Goal: Task Accomplishment & Management: Manage account settings

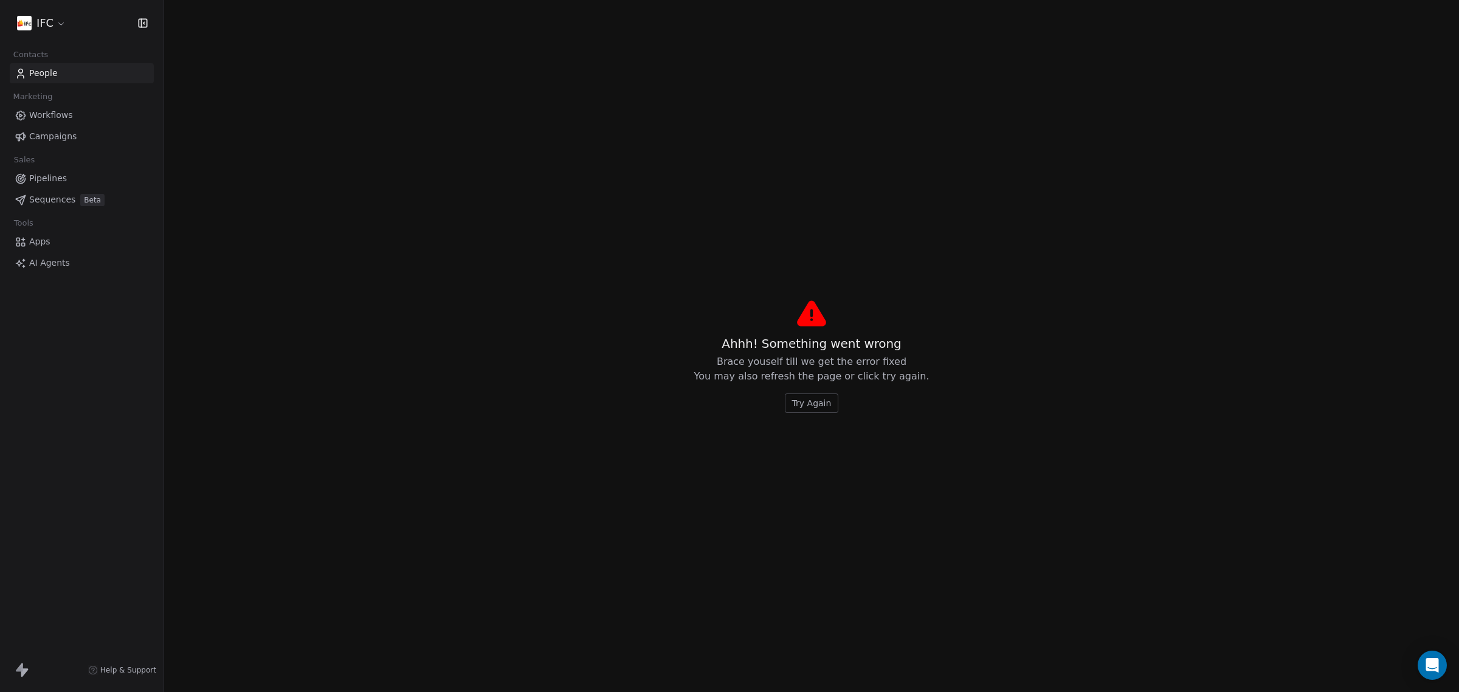
click at [819, 390] on div "Ahhh! Something went wrong Brace youself till we get the error fixed You may al…" at bounding box center [811, 374] width 235 height 78
click at [816, 405] on span "Try Again" at bounding box center [812, 403] width 40 height 12
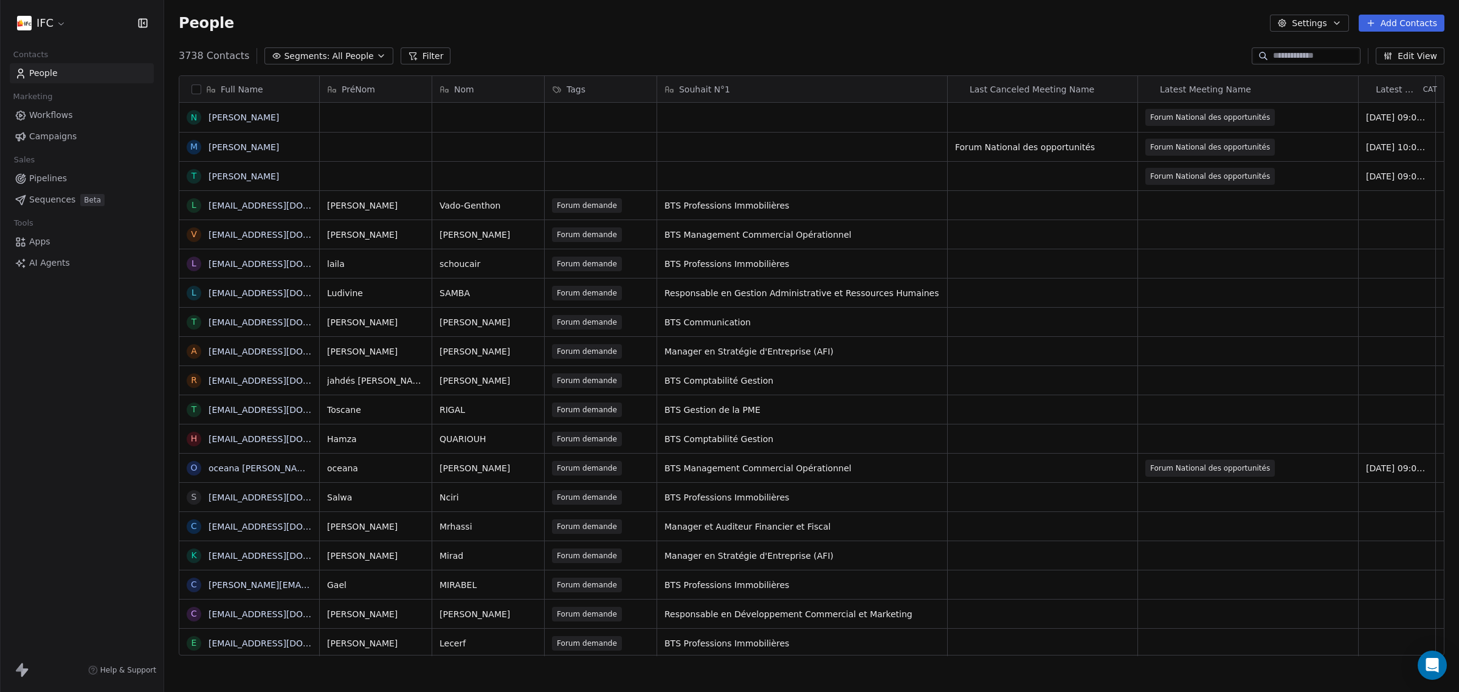
scroll to position [597, 1283]
click at [408, 57] on button "Filter" at bounding box center [426, 55] width 50 height 17
click at [590, 53] on div "3738 Contacts Segments: All People Filter Edit View" at bounding box center [811, 55] width 1295 height 19
click at [1284, 55] on input at bounding box center [1315, 56] width 85 height 12
paste input "**********"
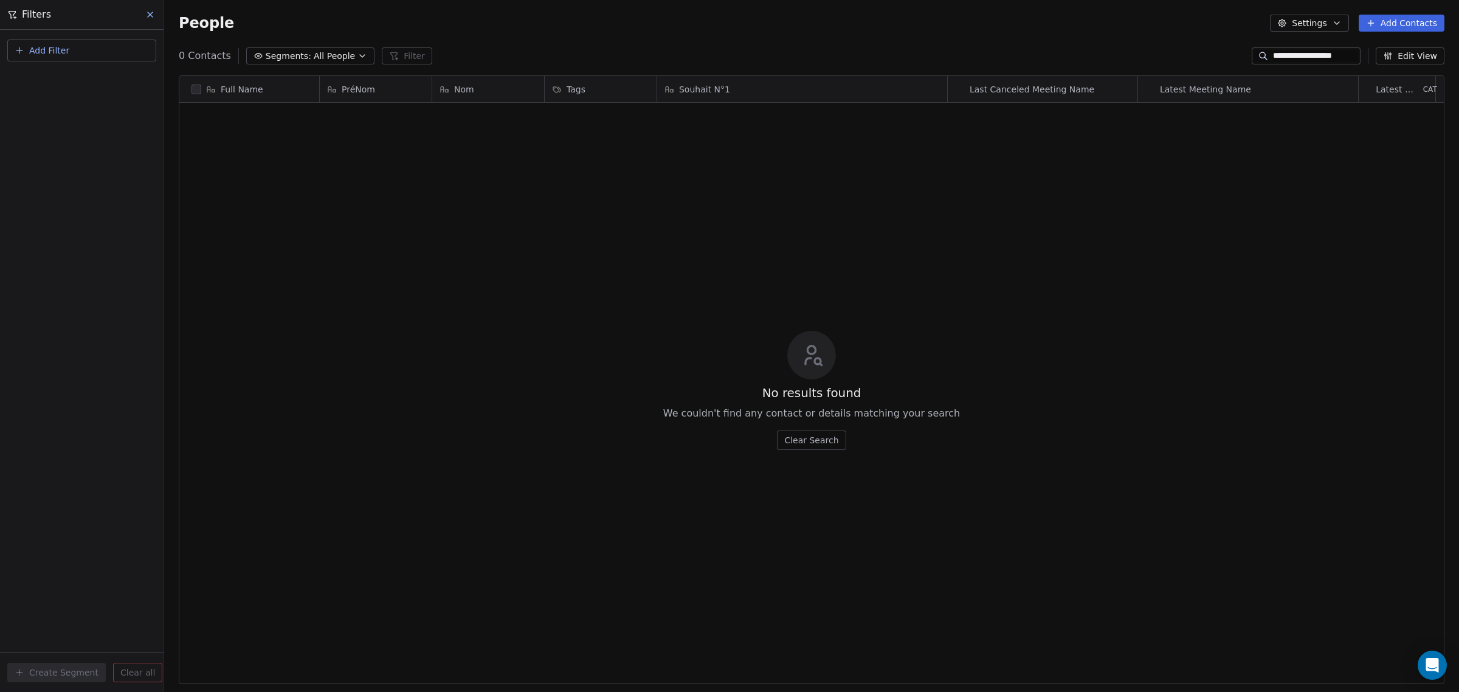
type input "**********"
click at [517, 44] on div "People Settings Add Contacts" at bounding box center [811, 23] width 1295 height 46
click at [153, 13] on icon at bounding box center [150, 15] width 10 height 10
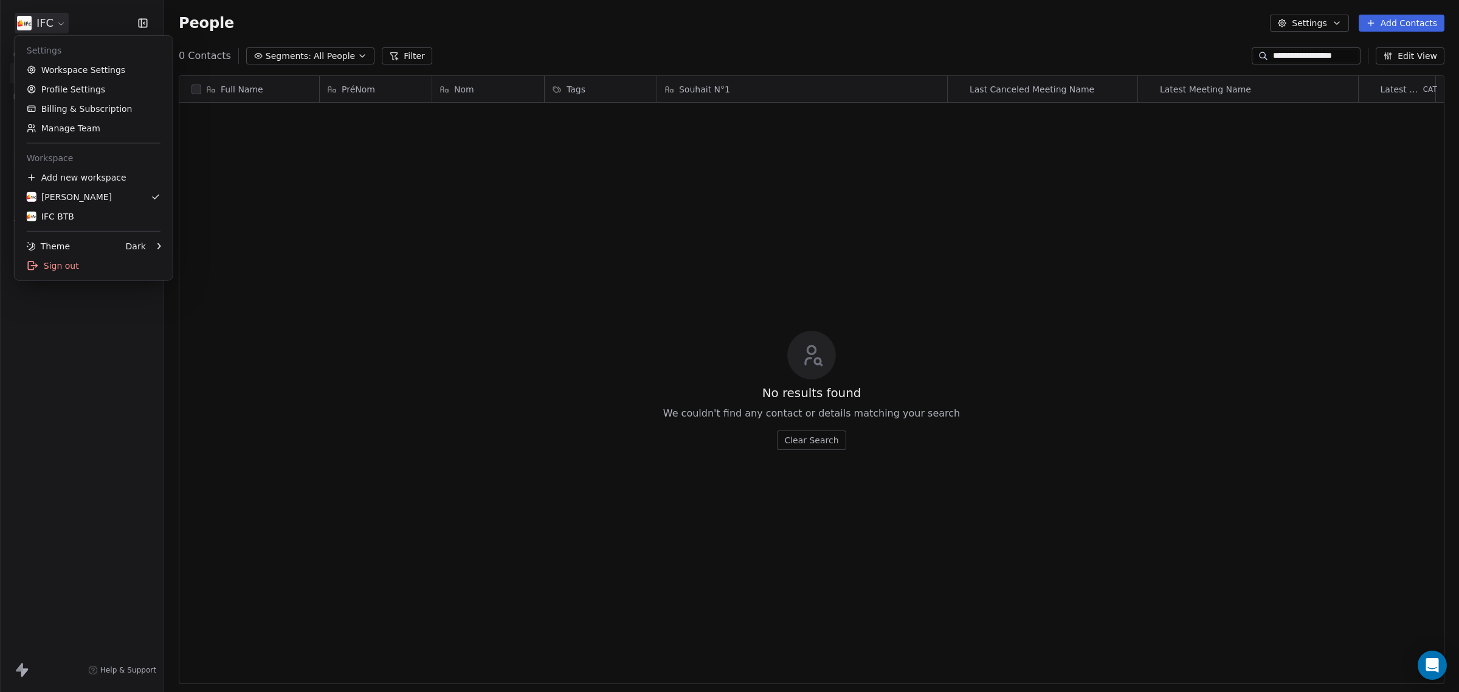
click at [55, 22] on html "**********" at bounding box center [729, 346] width 1459 height 692
drag, startPoint x: 98, startPoint y: 219, endPoint x: 159, endPoint y: 191, distance: 67.2
click at [98, 219] on div "IFC BTB" at bounding box center [94, 216] width 134 height 12
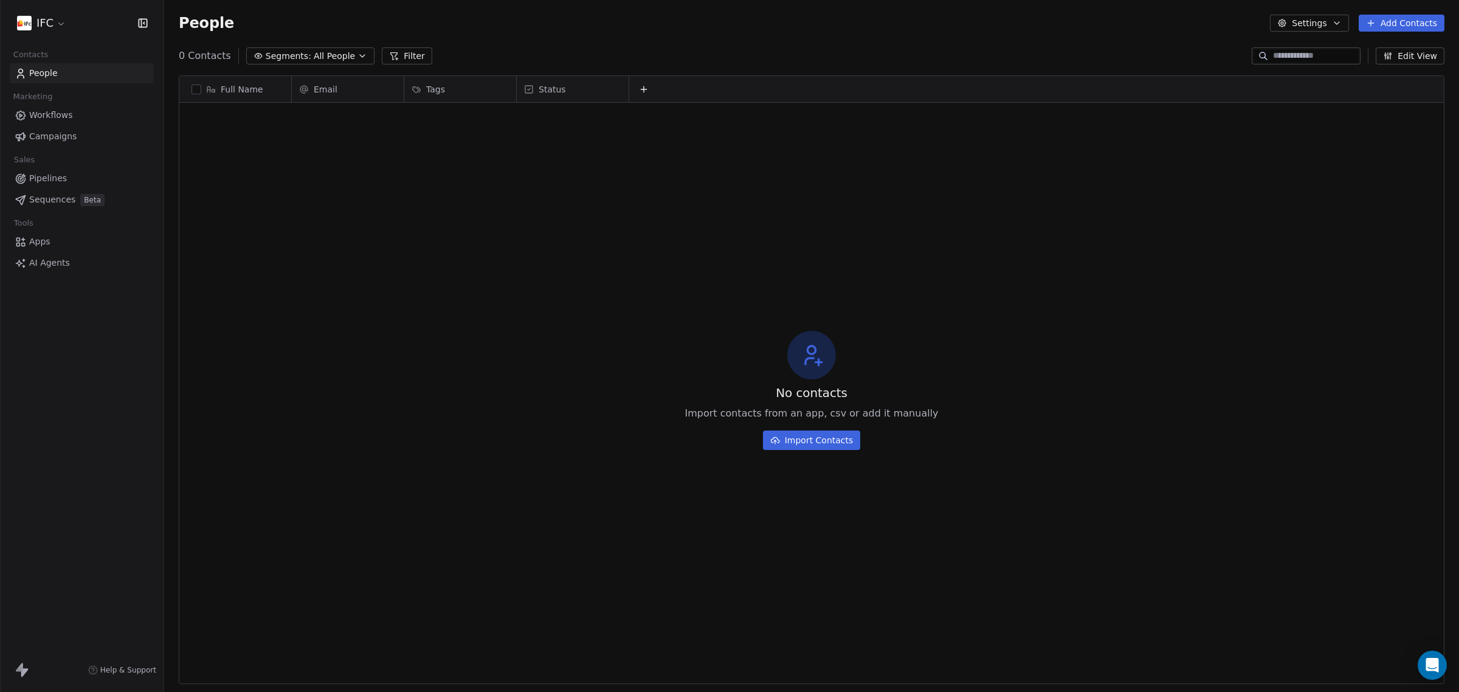
scroll to position [597, 1283]
click at [1290, 55] on input at bounding box center [1315, 56] width 85 height 12
paste input "**********"
type input "**********"
click at [840, 38] on div "People Settings Add Contacts" at bounding box center [811, 23] width 1295 height 46
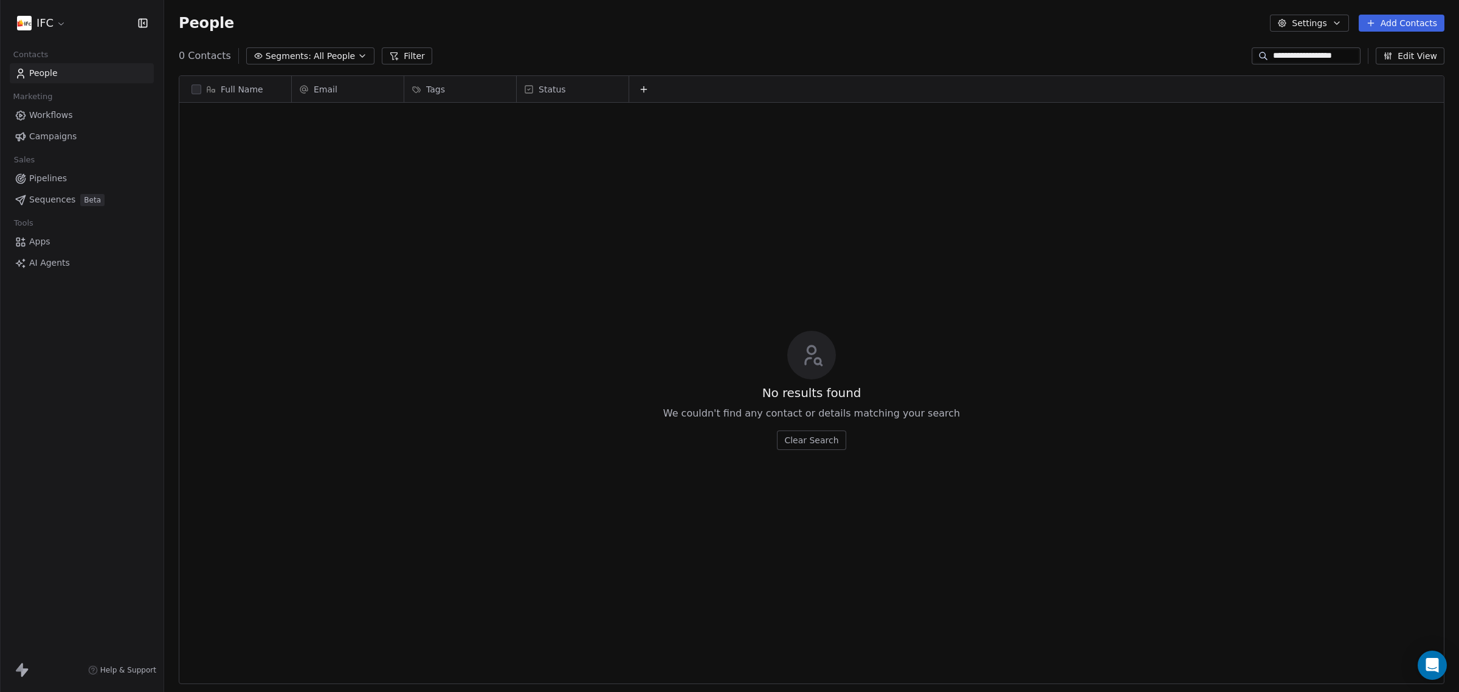
click at [55, 26] on html "**********" at bounding box center [729, 346] width 1459 height 692
click at [132, 195] on div "[PERSON_NAME]" at bounding box center [94, 197] width 134 height 12
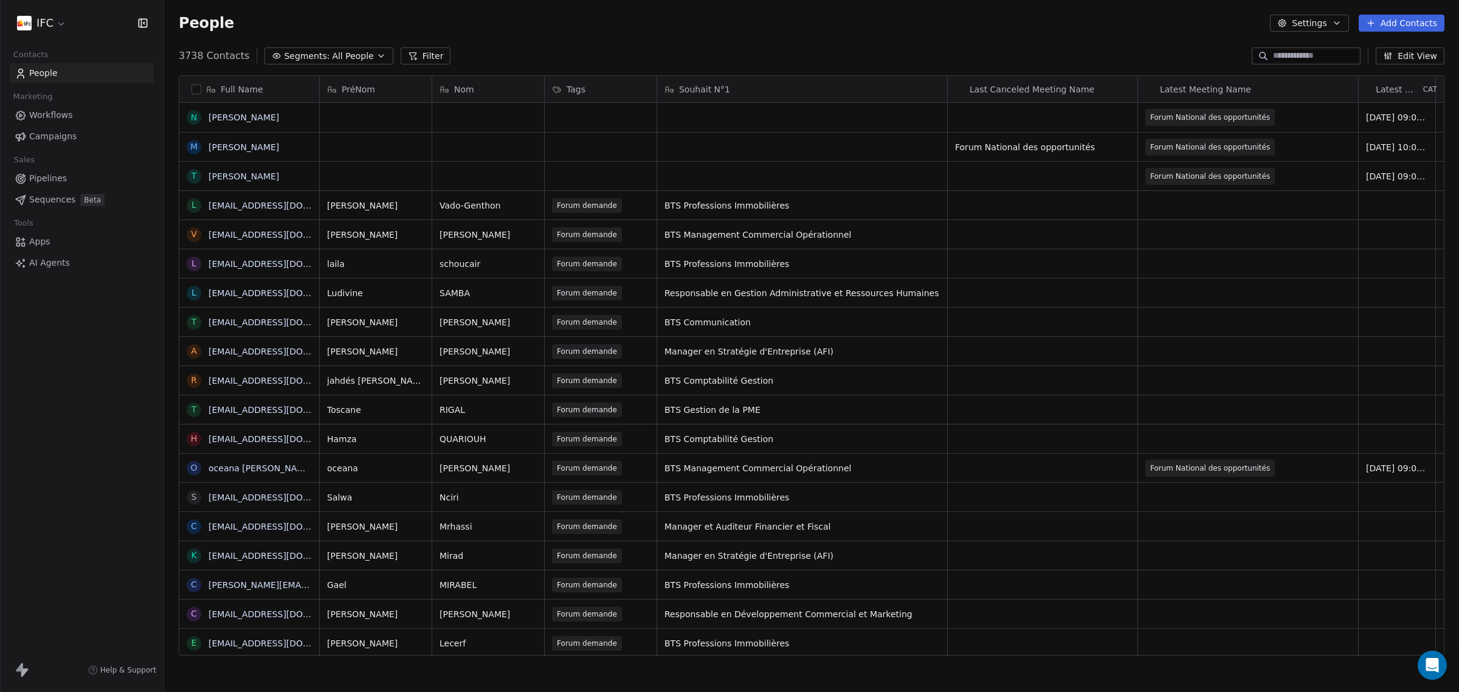
scroll to position [597, 1283]
click at [1331, 52] on input at bounding box center [1315, 56] width 85 height 12
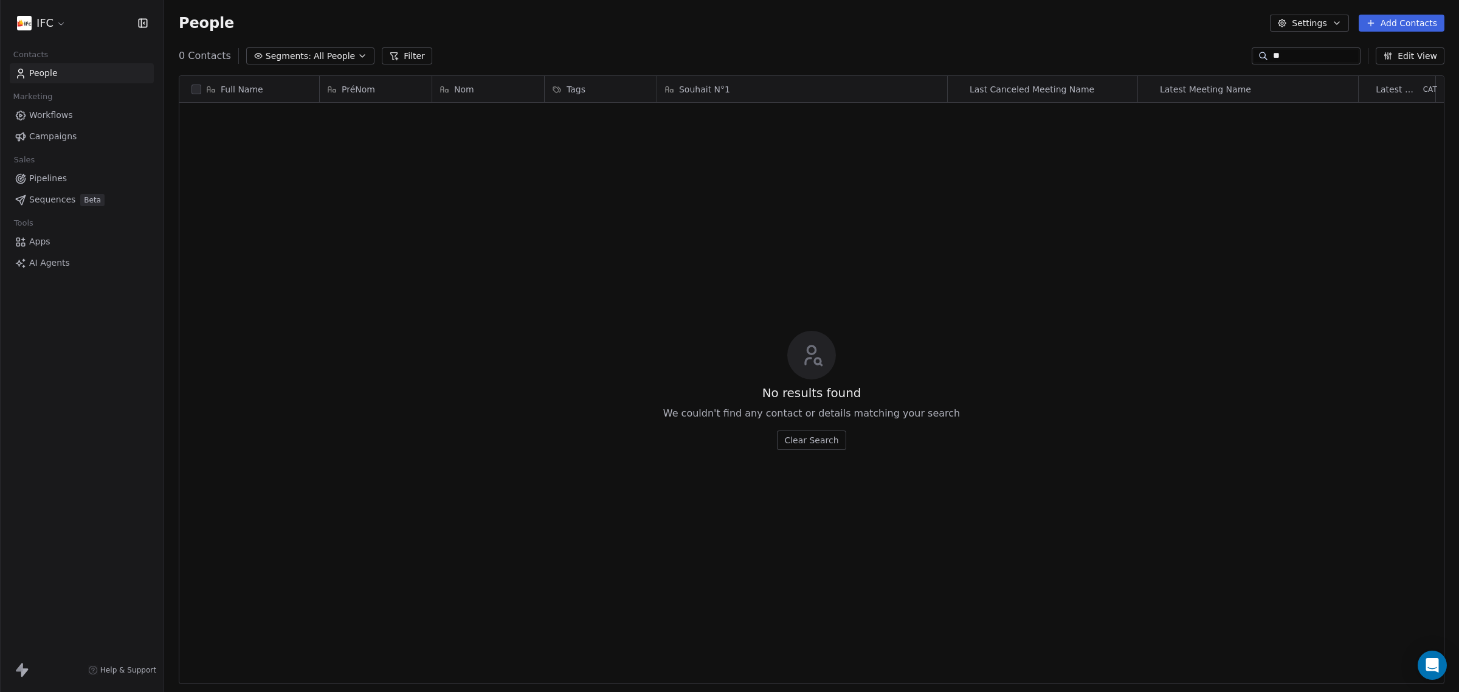
type input "*"
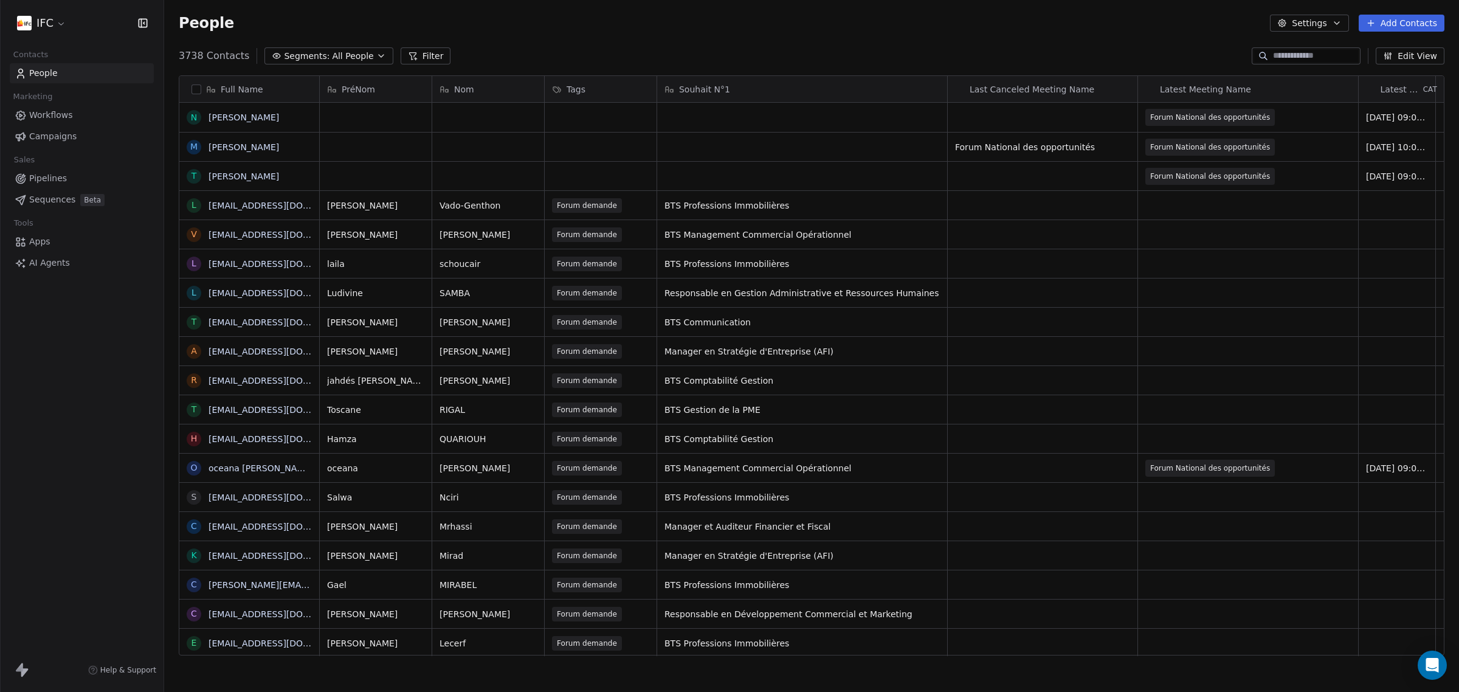
click at [1292, 58] on input at bounding box center [1315, 56] width 85 height 12
paste input "**********"
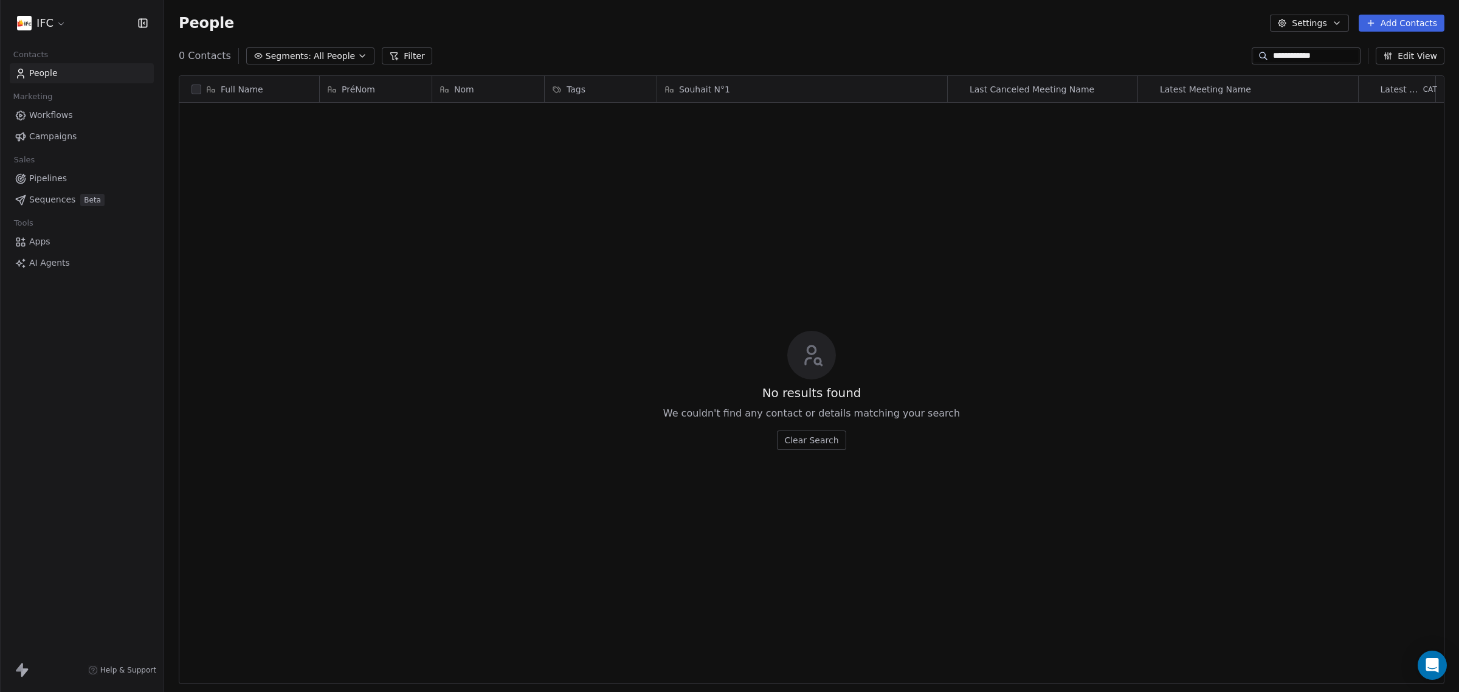
type input "**********"
click at [314, 55] on span "All People" at bounding box center [334, 56] width 41 height 13
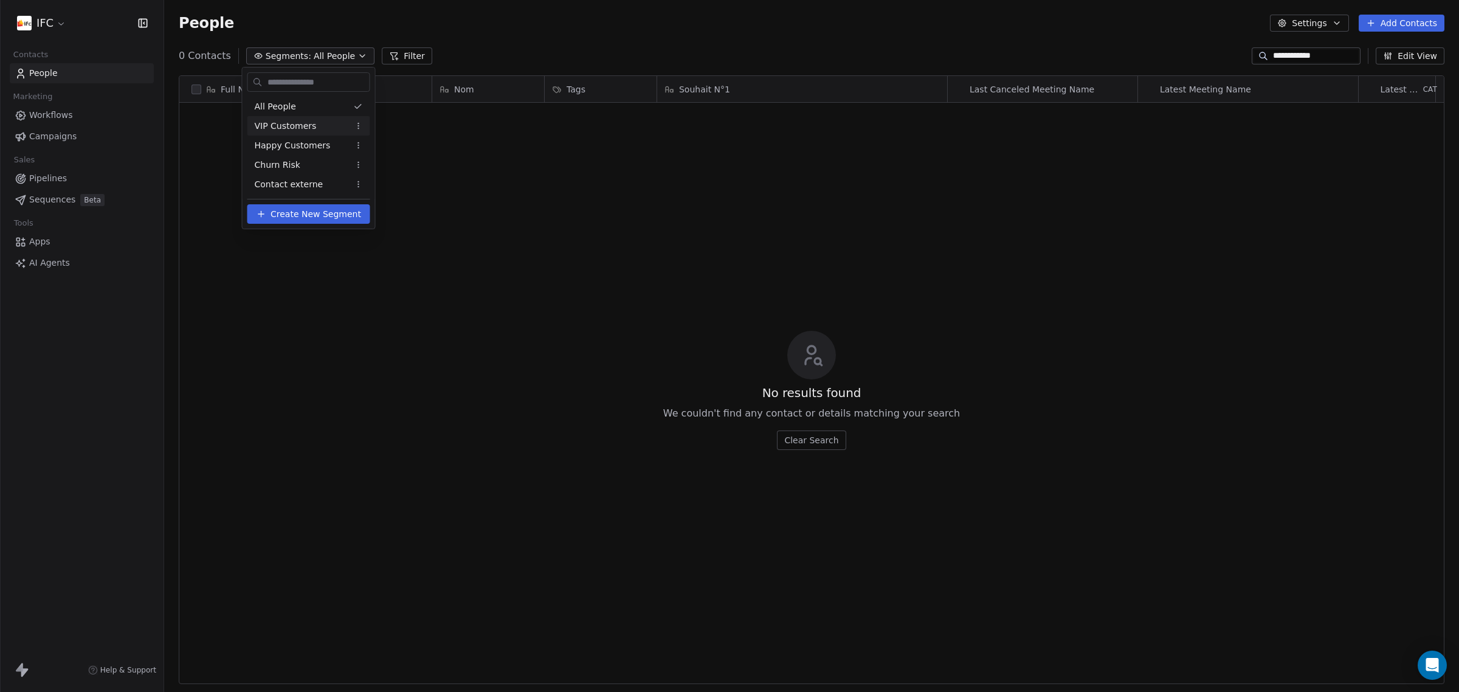
click at [390, 58] on html "**********" at bounding box center [729, 346] width 1459 height 692
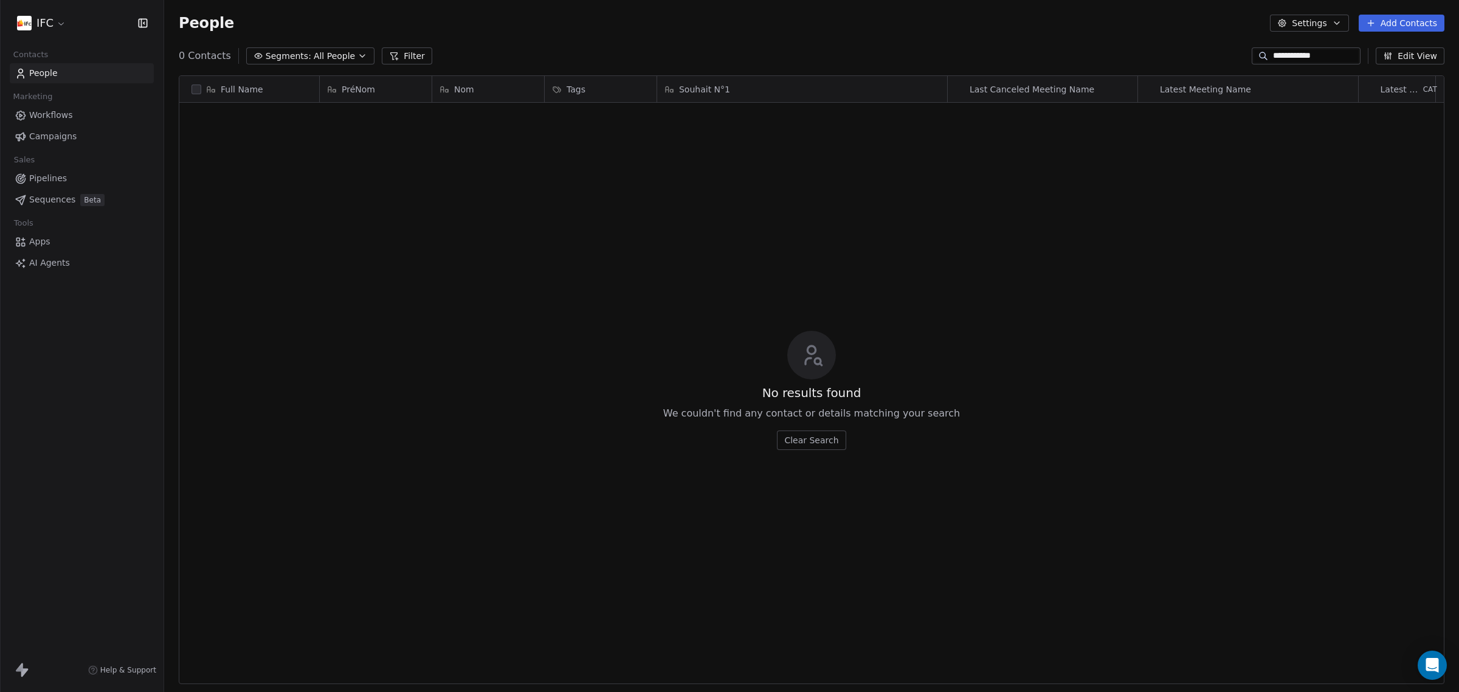
click at [1329, 57] on input "**********" at bounding box center [1315, 56] width 85 height 12
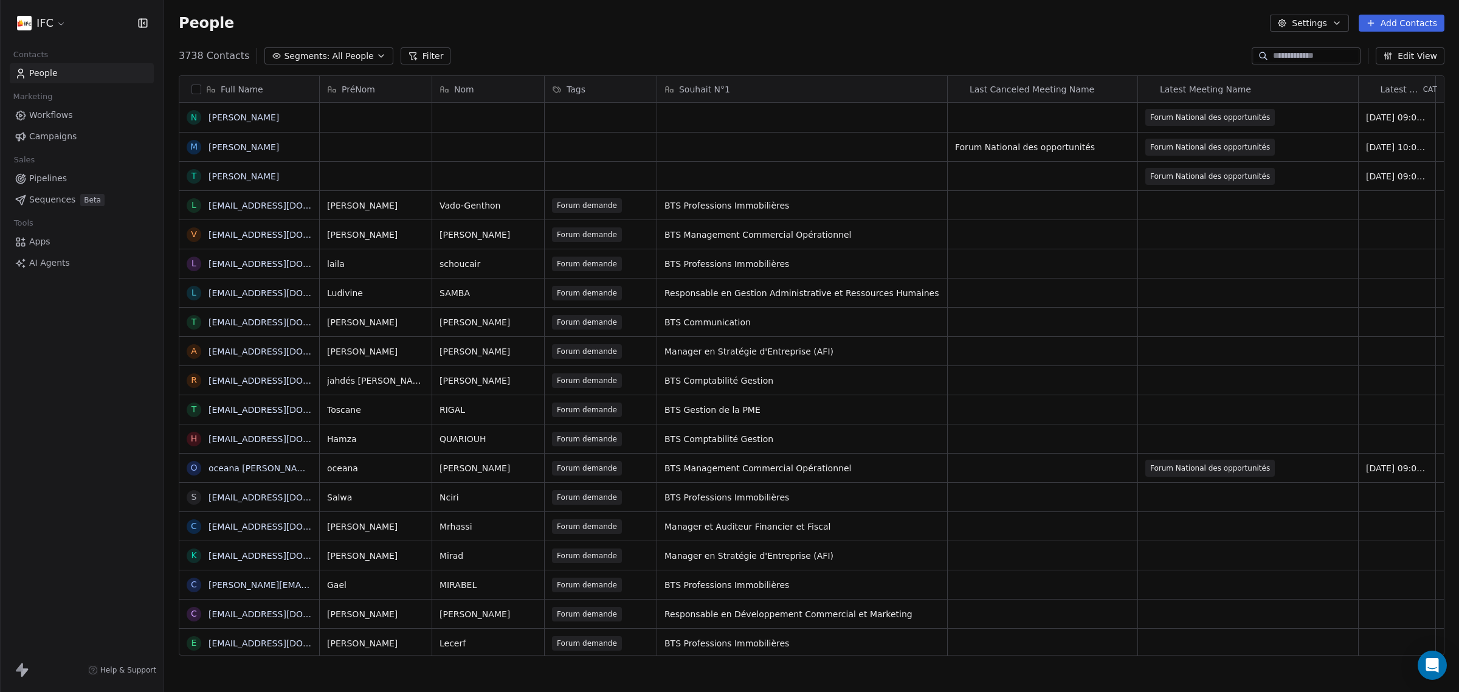
click at [259, 80] on div "Full Name" at bounding box center [249, 89] width 140 height 26
click at [238, 89] on html "IFC Contacts People Marketing Workflows Campaigns Sales Pipelines Sequences Bet…" at bounding box center [729, 346] width 1459 height 692
click at [239, 89] on span "Full Name" at bounding box center [242, 89] width 43 height 12
click at [278, 86] on html "IFC Contacts People Marketing Workflows Campaigns Sales Pipelines Sequences Bet…" at bounding box center [729, 346] width 1459 height 692
click at [1332, 55] on input at bounding box center [1315, 56] width 85 height 12
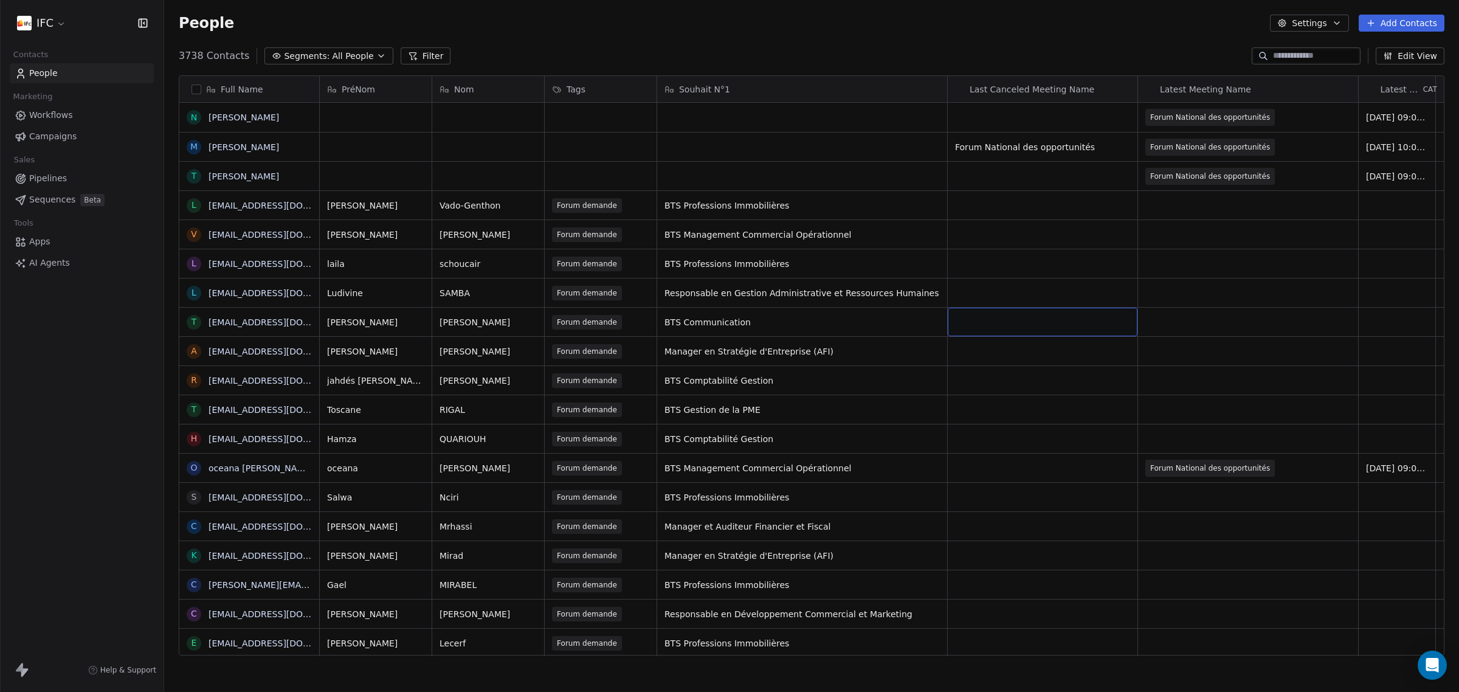
click at [80, 190] on link "Sequences Beta" at bounding box center [82, 200] width 144 height 20
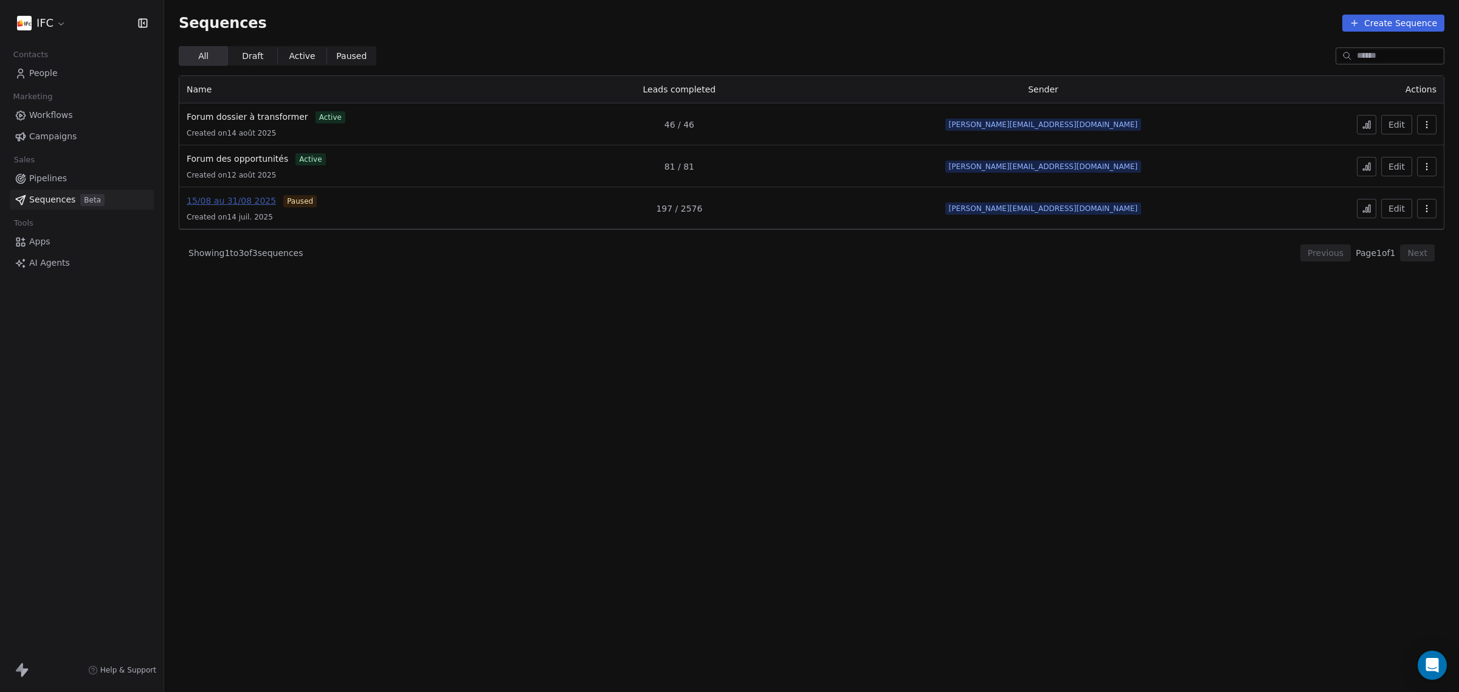
click at [238, 201] on span "15/08 au 31/08 2025" at bounding box center [231, 201] width 89 height 10
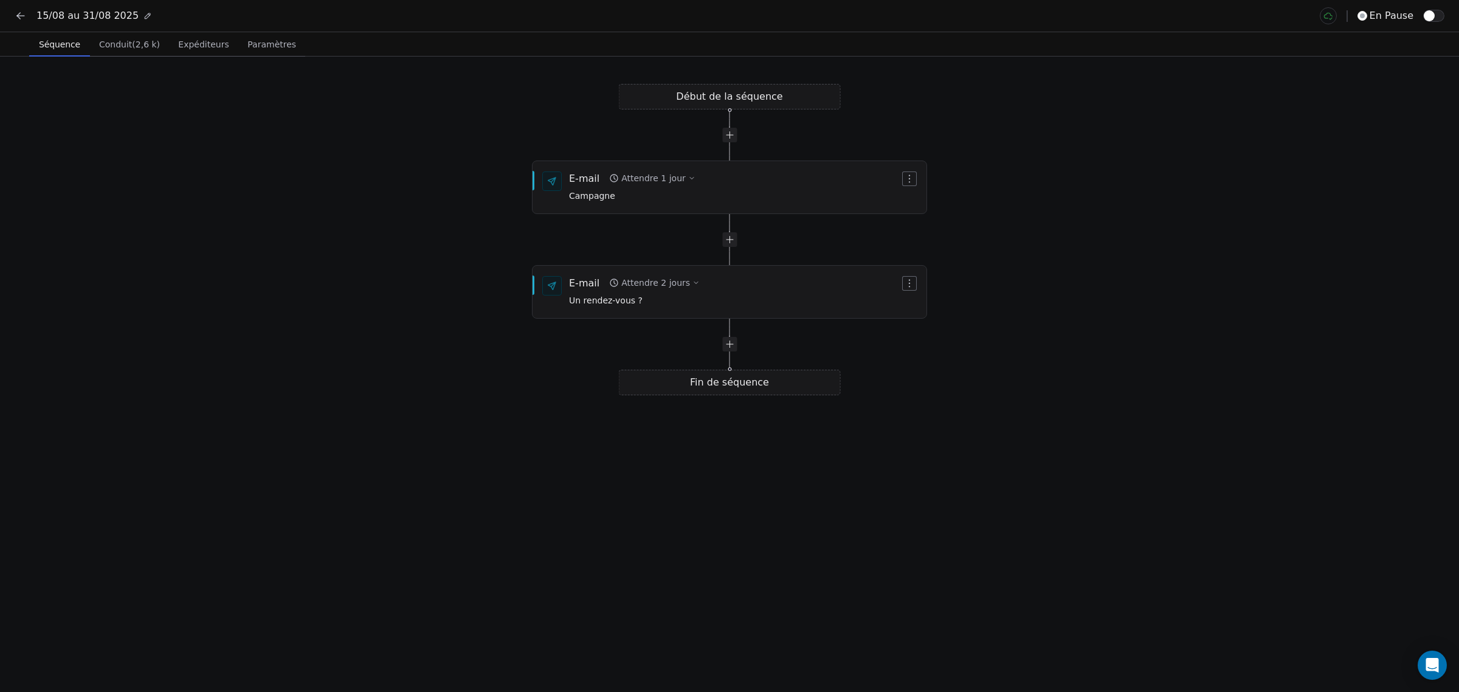
click at [115, 49] on font "Conduit" at bounding box center [115, 45] width 33 height 10
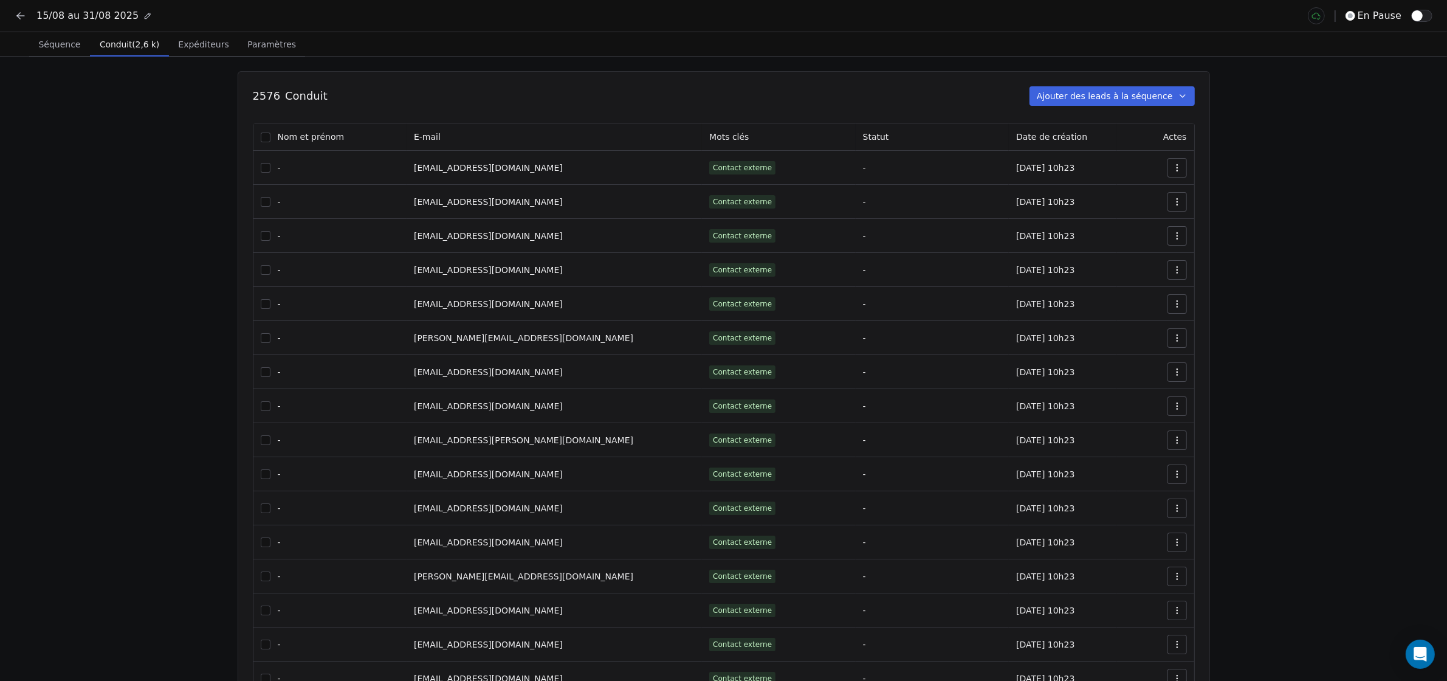
click at [441, 137] on font "E-mail" at bounding box center [427, 137] width 27 height 10
click at [1122, 99] on font "Ajouter des leads à la séquence" at bounding box center [1105, 96] width 136 height 10
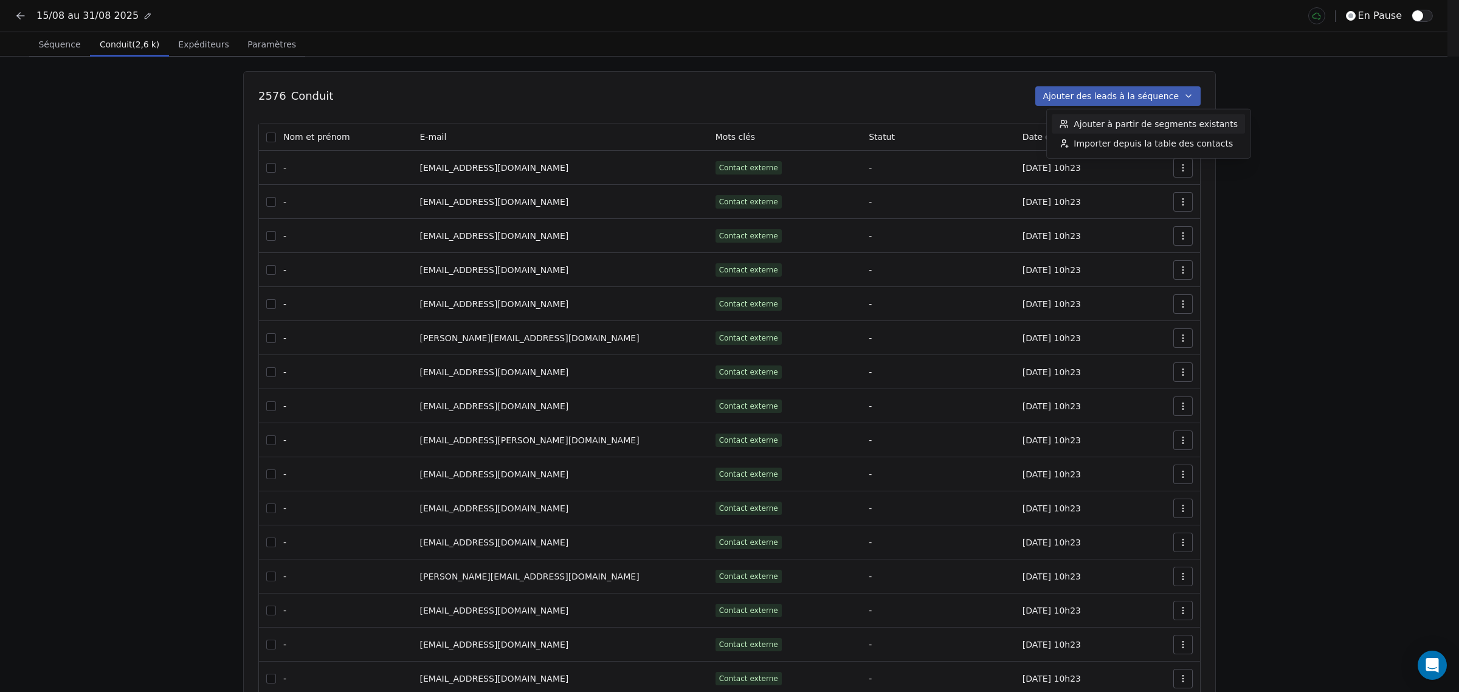
drag, startPoint x: 408, startPoint y: 82, endPoint x: 383, endPoint y: 86, distance: 25.3
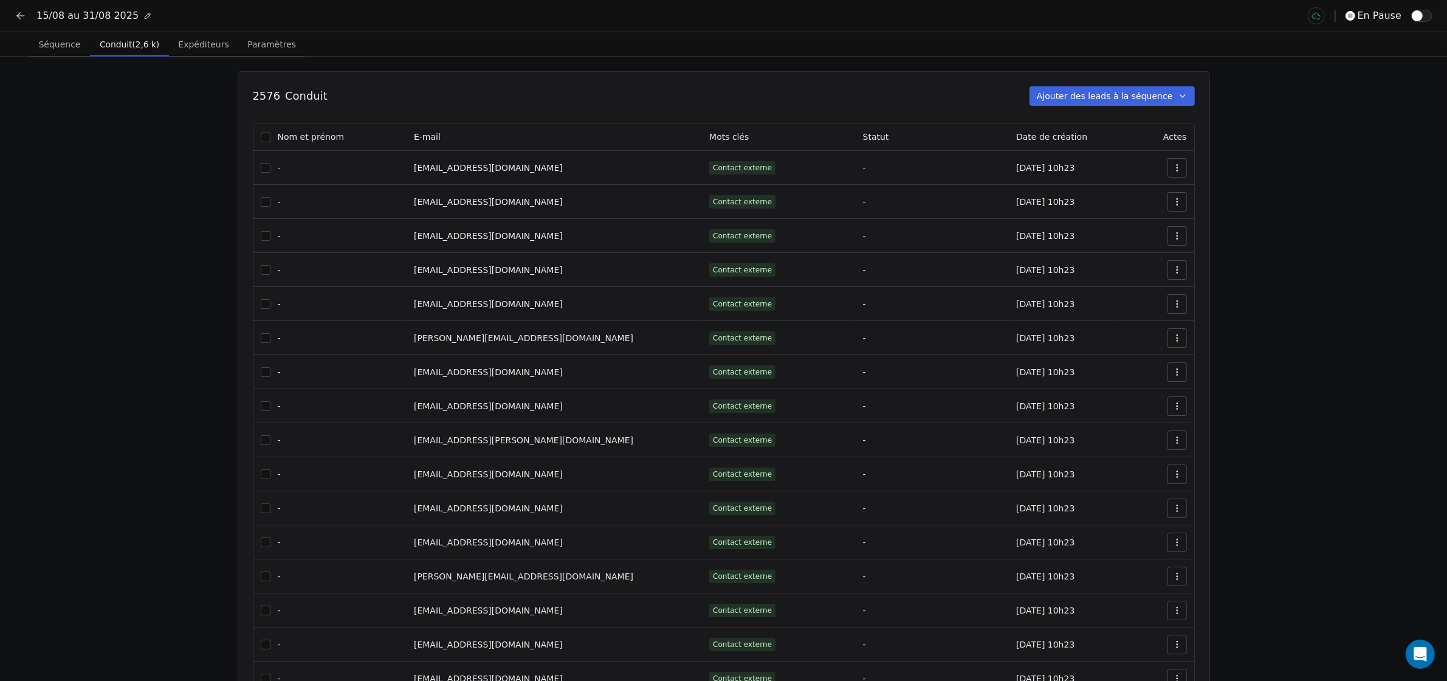
click at [16, 13] on icon at bounding box center [21, 16] width 12 height 12
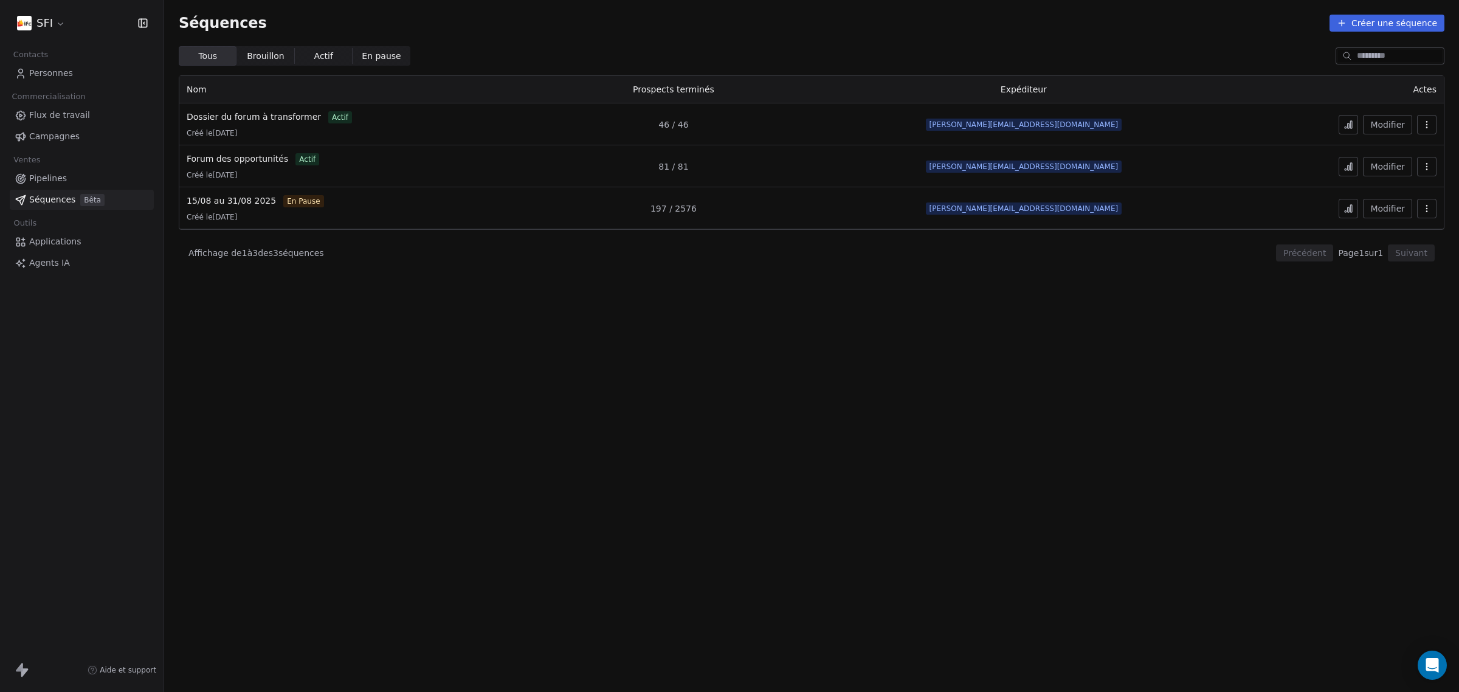
click at [77, 69] on link "Personnes" at bounding box center [82, 73] width 144 height 20
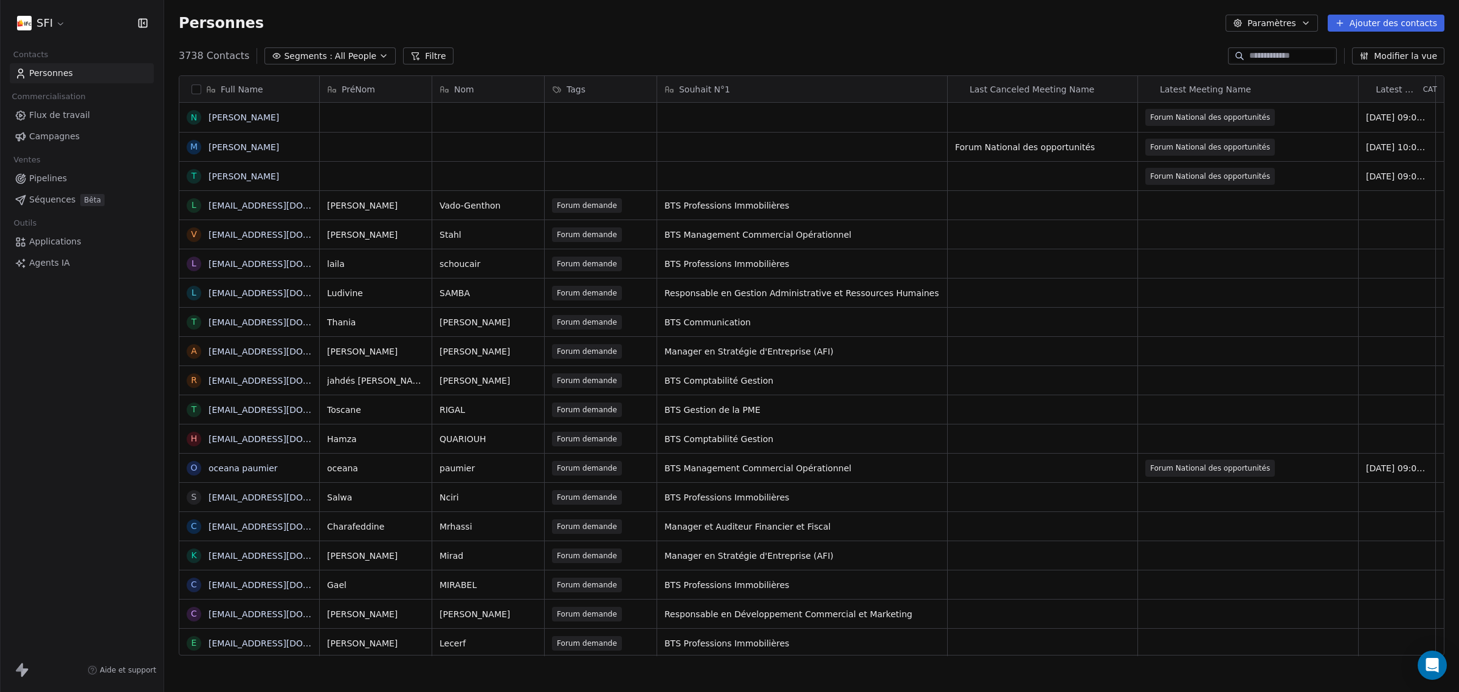
scroll to position [597, 1283]
click at [1273, 57] on input at bounding box center [1291, 56] width 85 height 12
type input "*"
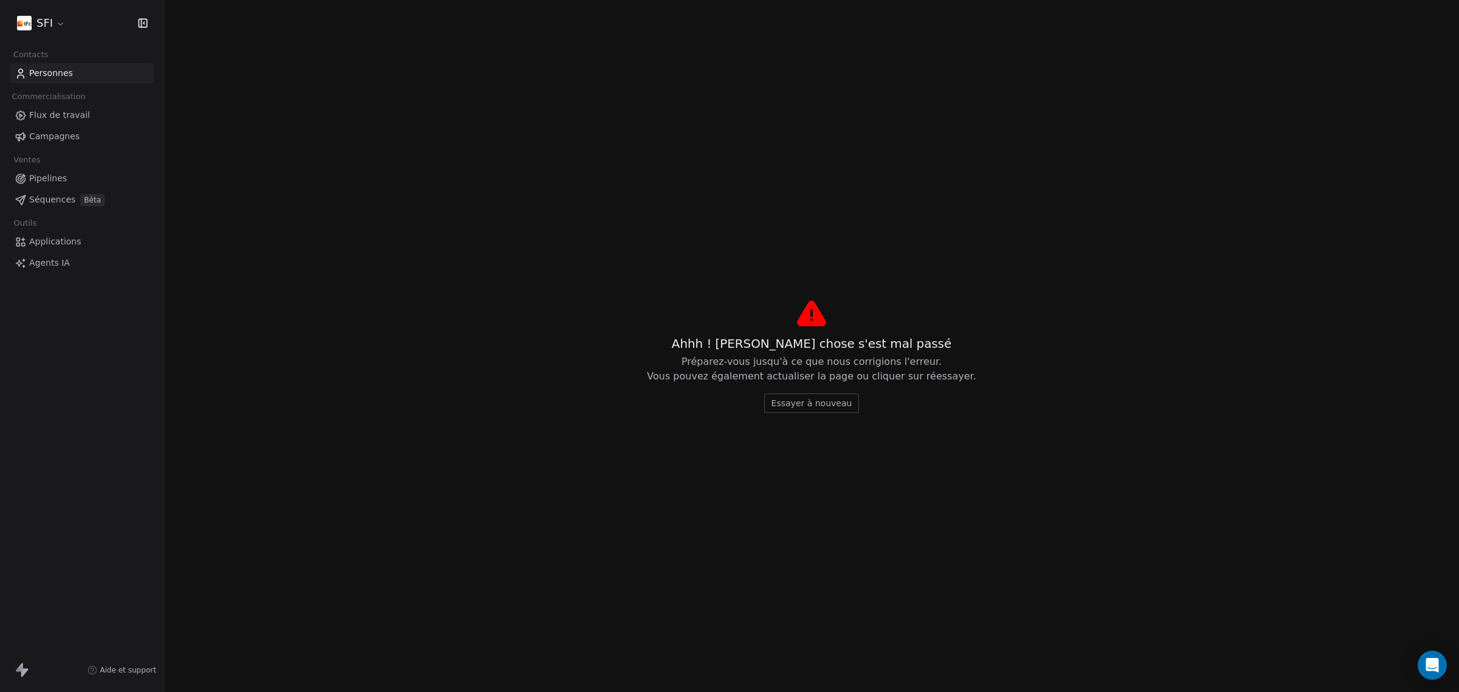
click at [849, 405] on button "Essayer à nouveau" at bounding box center [811, 402] width 95 height 19
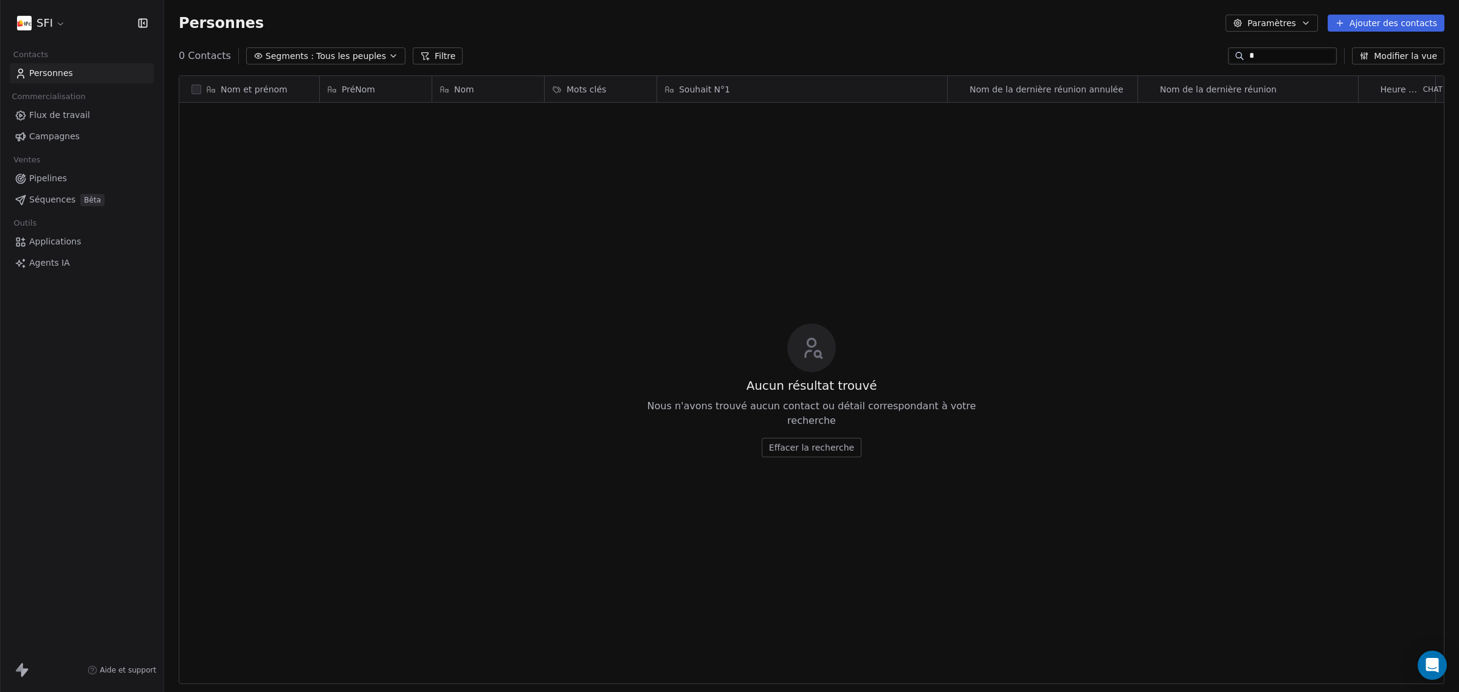
click at [1290, 61] on input "*" at bounding box center [1291, 56] width 85 height 12
type input "***"
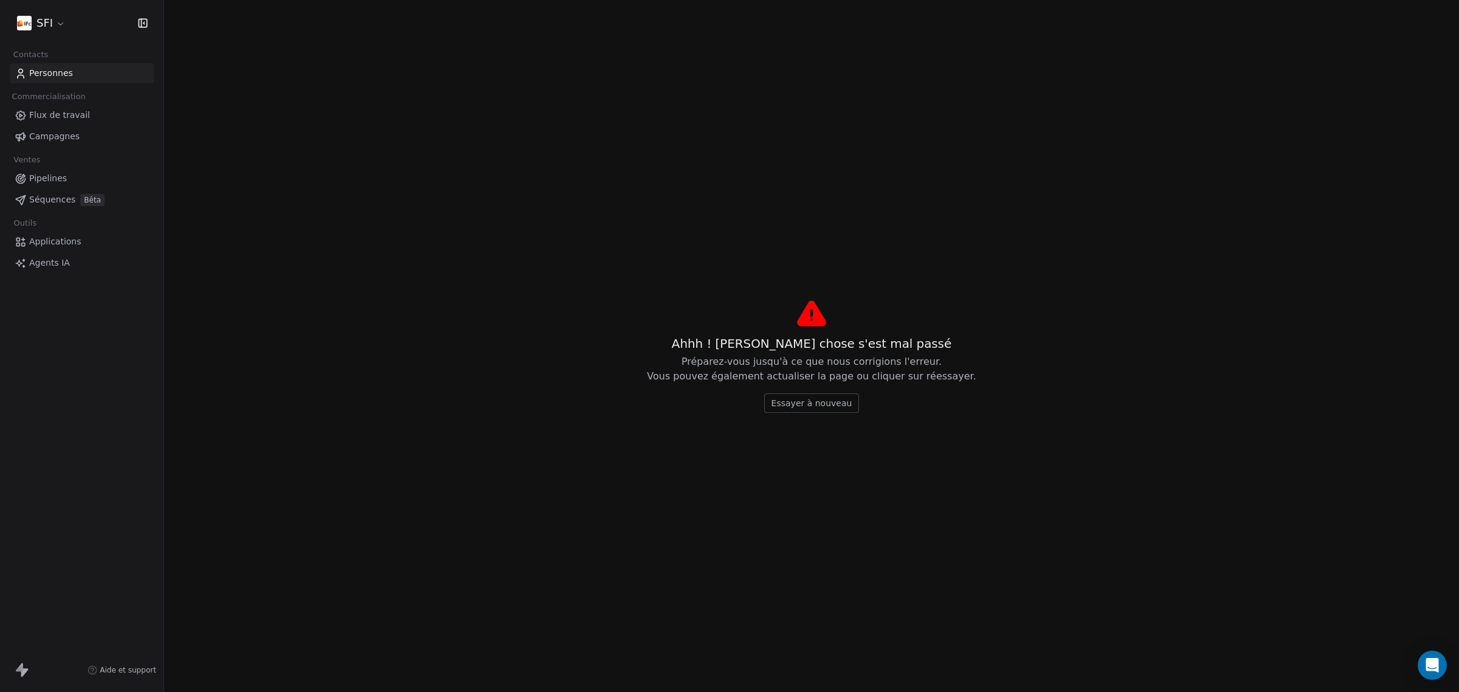
click at [851, 410] on button "Essayer à nouveau" at bounding box center [811, 402] width 95 height 19
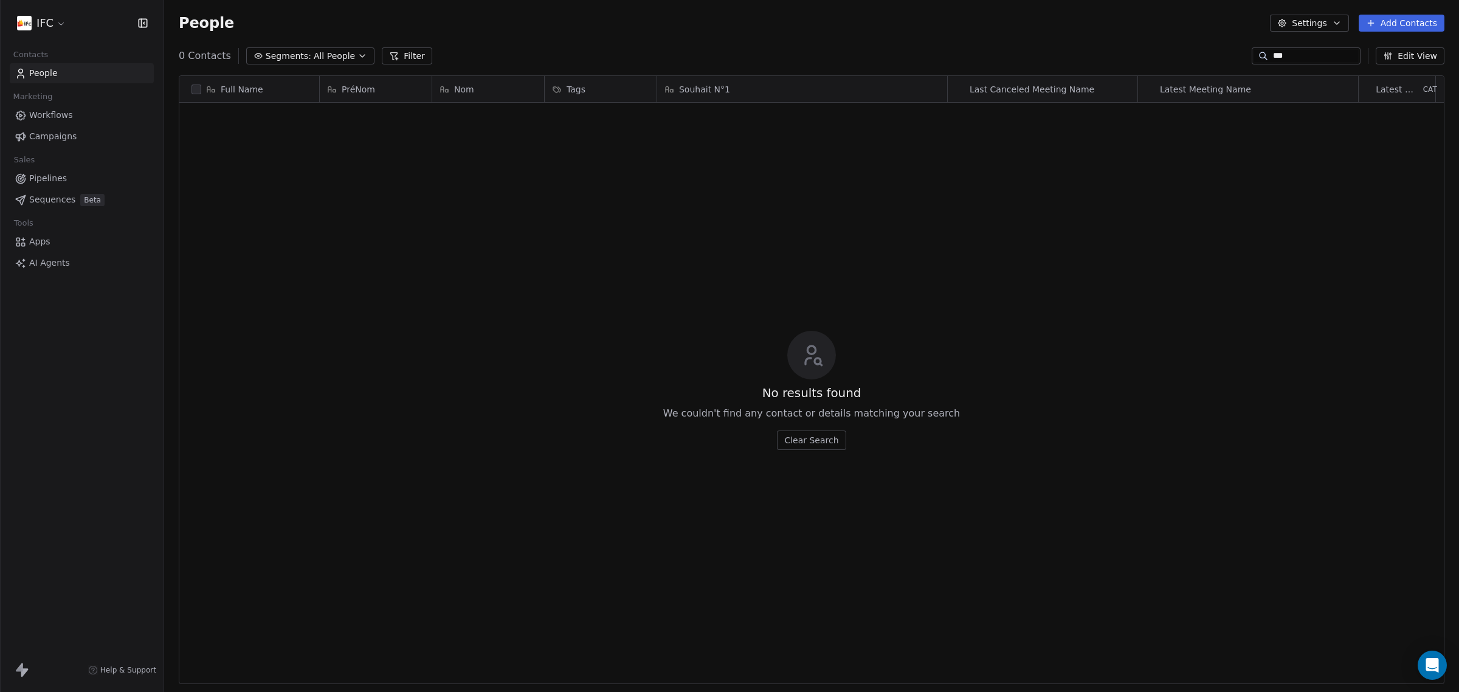
click at [1289, 50] on input "***" at bounding box center [1315, 56] width 85 height 12
click at [906, 174] on div "No results found We couldn't find any contact or details matching your search C…" at bounding box center [811, 390] width 1264 height 570
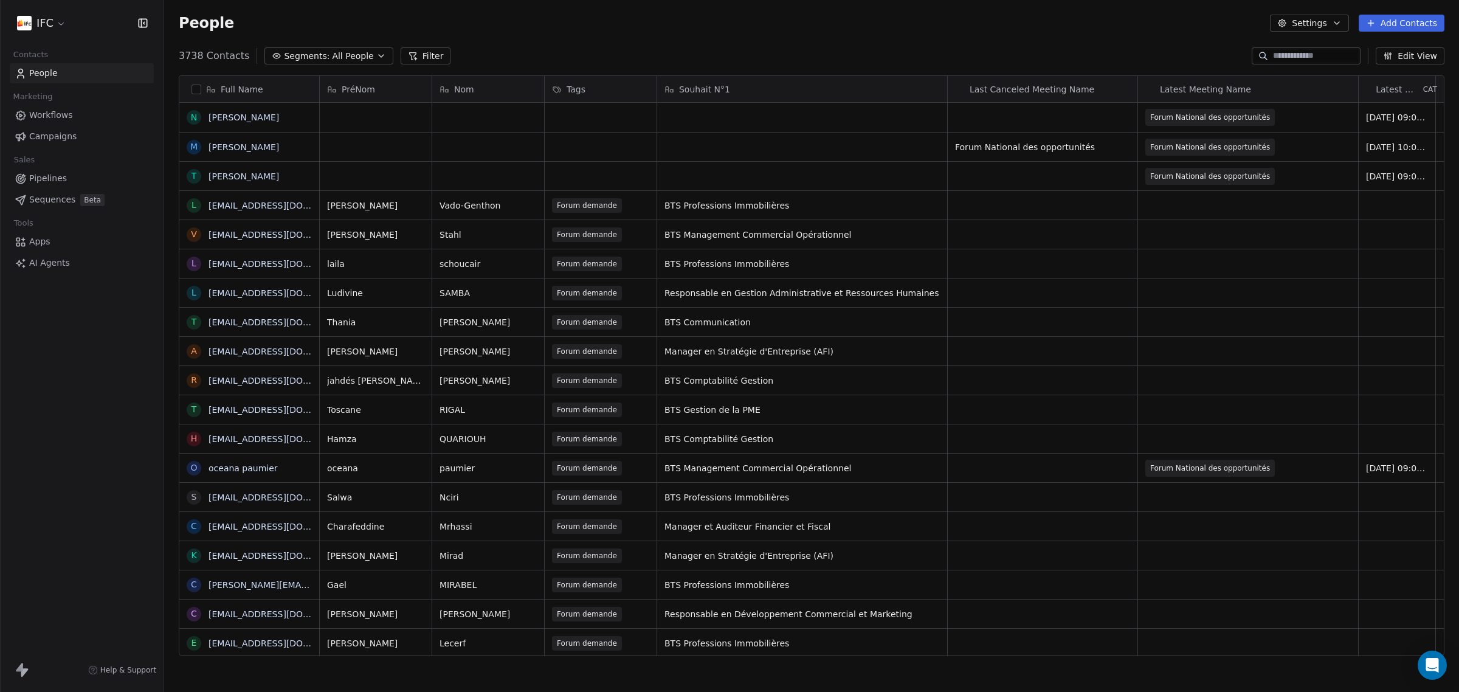
scroll to position [597, 1283]
click at [1303, 53] on input at bounding box center [1315, 56] width 85 height 12
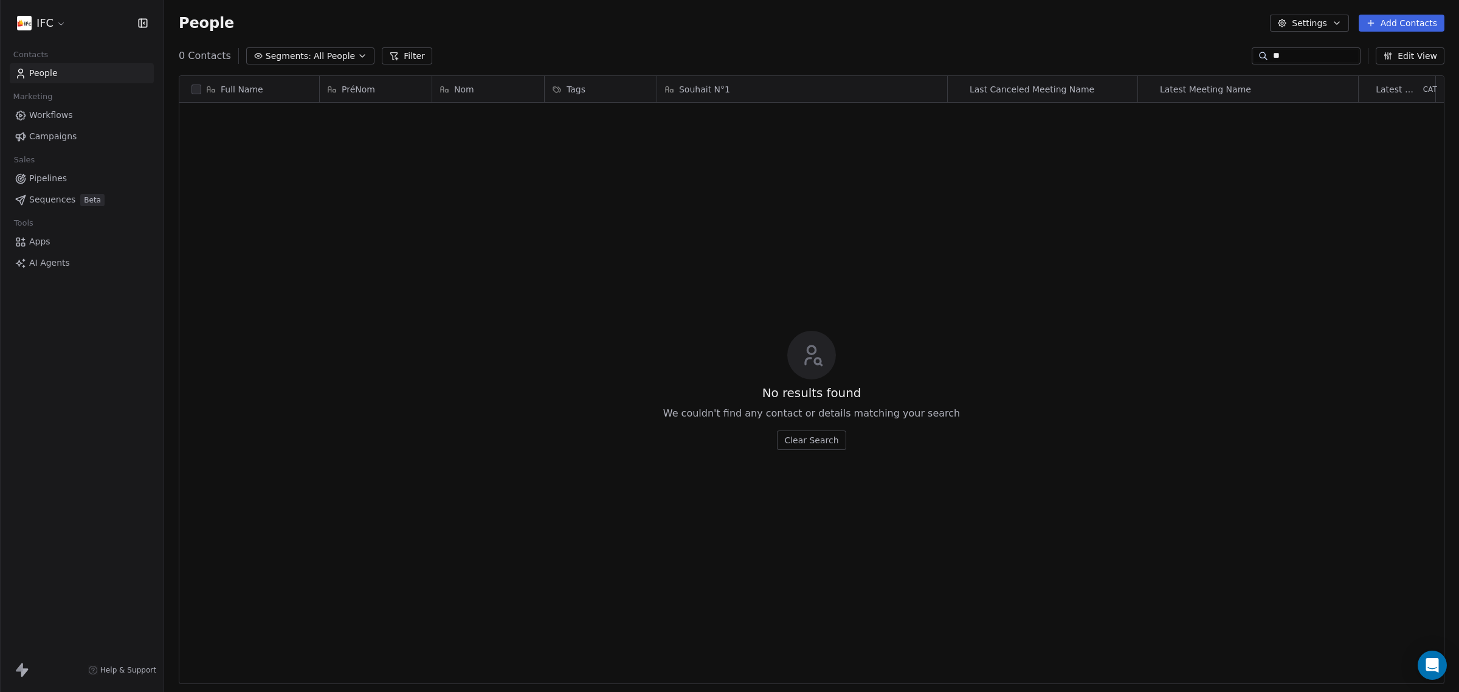
type input "*"
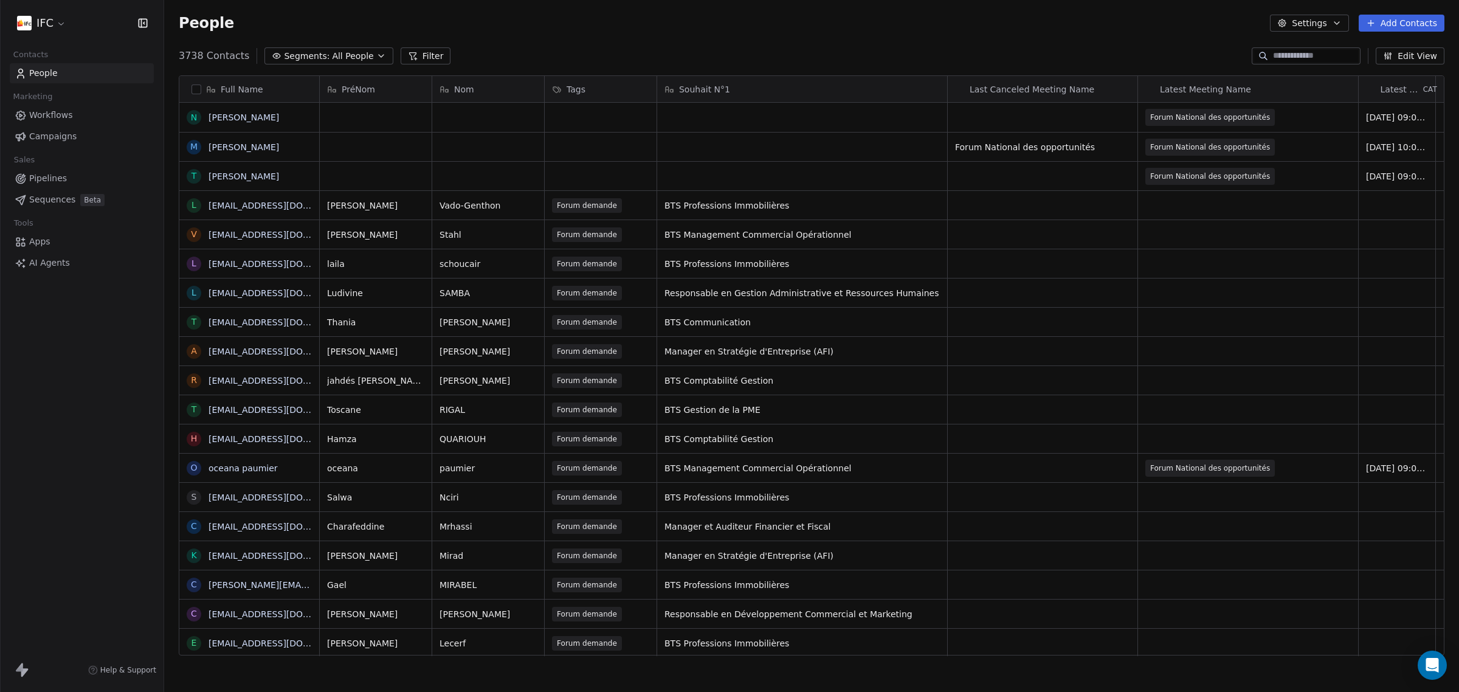
click at [256, 80] on div "Full Name" at bounding box center [249, 89] width 140 height 26
click at [266, 89] on html "IFC Contacts People Marketing Workflows Campaigns Sales Pipelines Sequences Bet…" at bounding box center [729, 346] width 1459 height 692
click at [237, 90] on span "Full Name" at bounding box center [242, 89] width 43 height 12
click at [237, 90] on html "IFC Contacts People Marketing Workflows Campaigns Sales Pipelines Sequences Bet…" at bounding box center [729, 346] width 1459 height 692
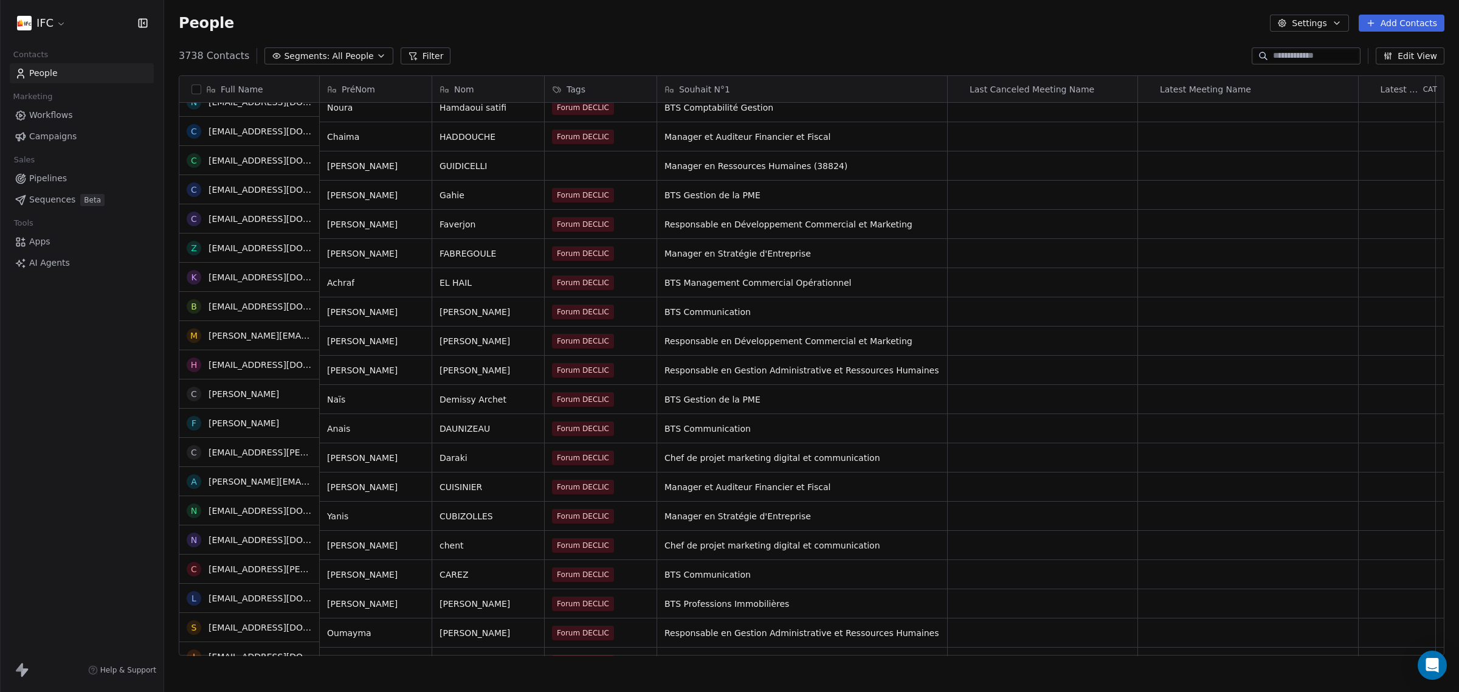
scroll to position [0, 0]
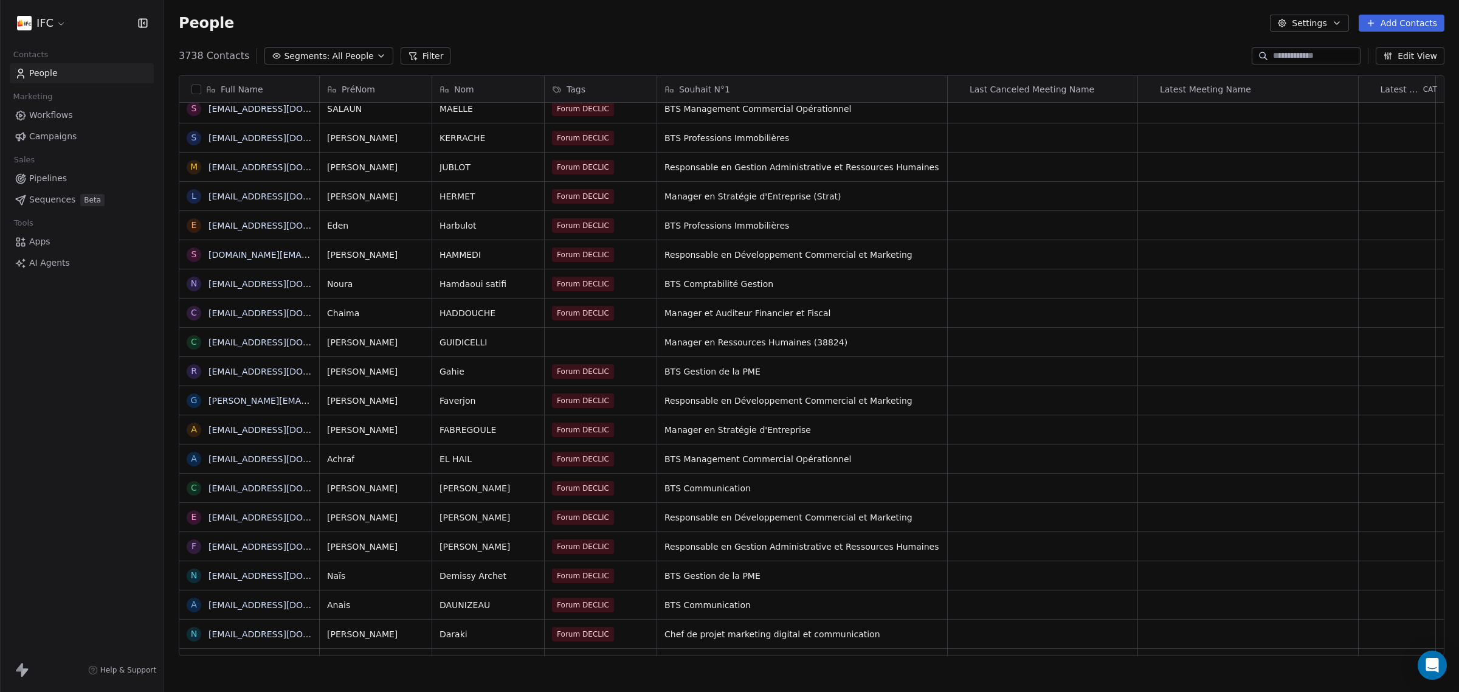
click at [305, 53] on span "Segments:" at bounding box center [307, 56] width 46 height 13
click at [430, 55] on html "IFC Contacts People Marketing Workflows Campaigns Sales Pipelines Sequences Bet…" at bounding box center [729, 346] width 1459 height 692
click at [430, 55] on button "Filter" at bounding box center [426, 55] width 50 height 17
click at [92, 50] on button "Add Filter" at bounding box center [81, 51] width 149 height 22
click at [99, 82] on div "Contact properties" at bounding box center [82, 79] width 123 height 13
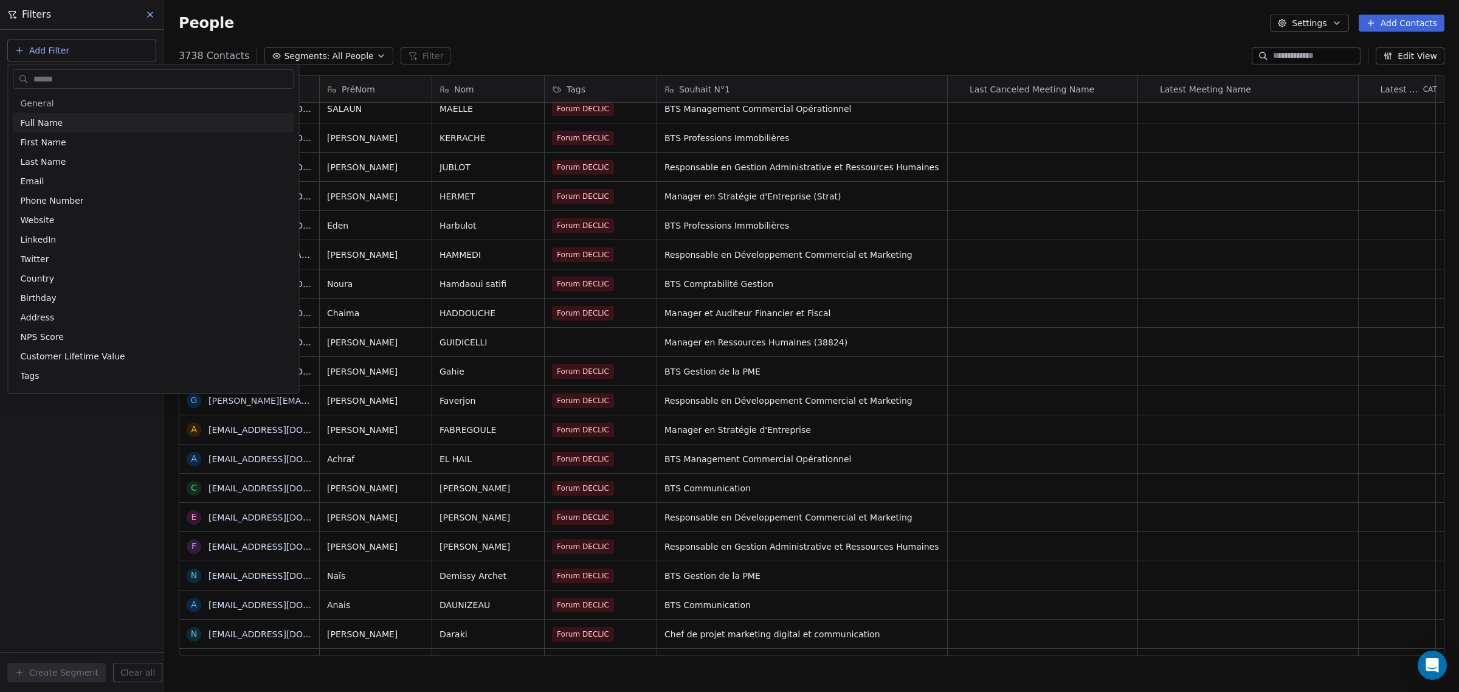
click at [98, 83] on input "text" at bounding box center [162, 80] width 263 height 18
click at [105, 122] on div "Full Name" at bounding box center [154, 123] width 266 height 12
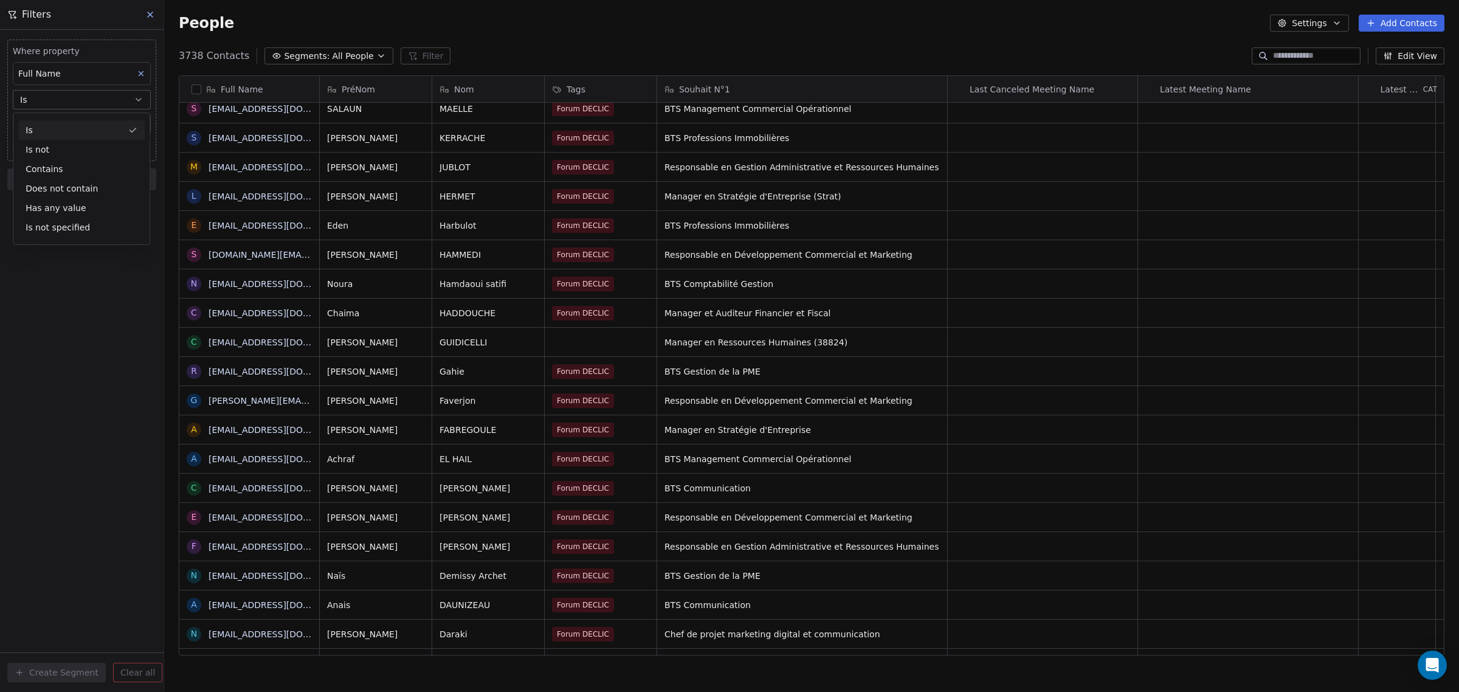
click at [100, 126] on div "Is" at bounding box center [81, 129] width 126 height 19
click at [116, 125] on input at bounding box center [81, 124] width 137 height 18
click at [107, 77] on div "Full Name" at bounding box center [82, 73] width 138 height 23
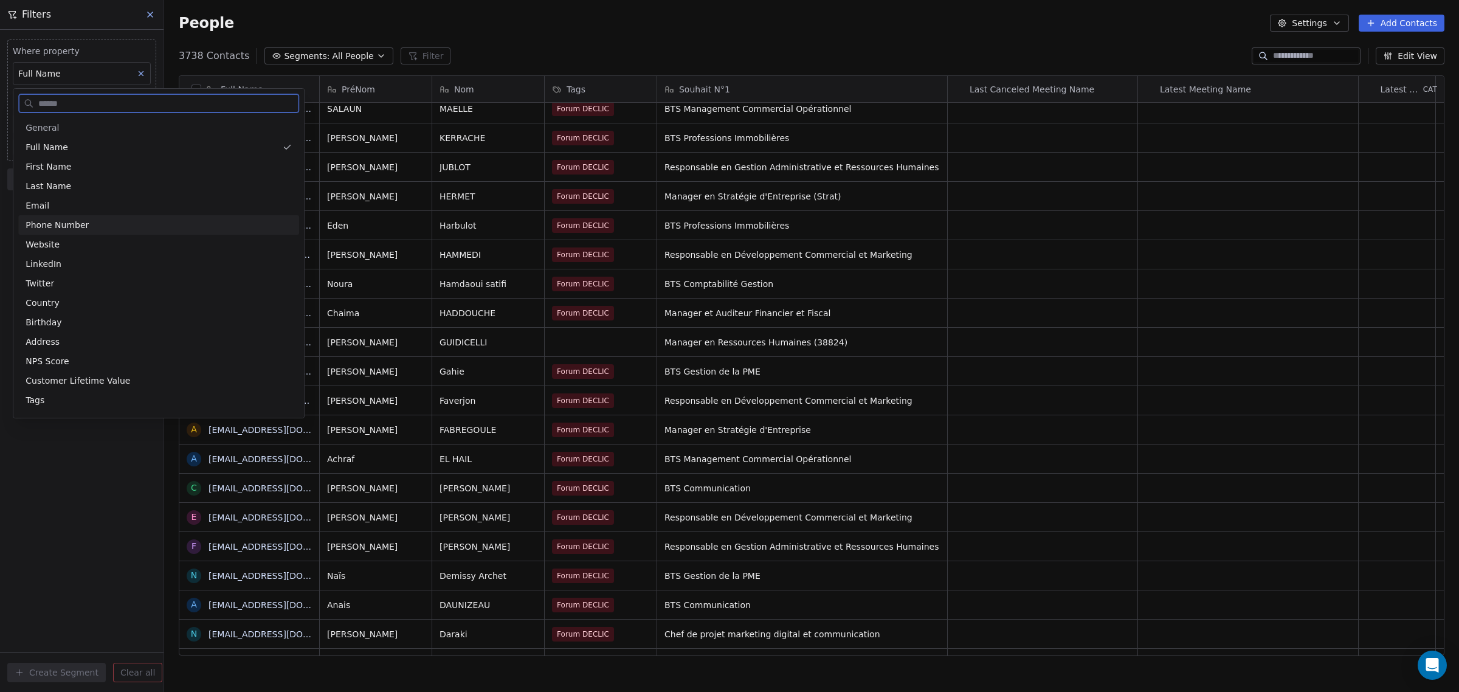
click at [103, 211] on div "Email" at bounding box center [159, 205] width 266 height 12
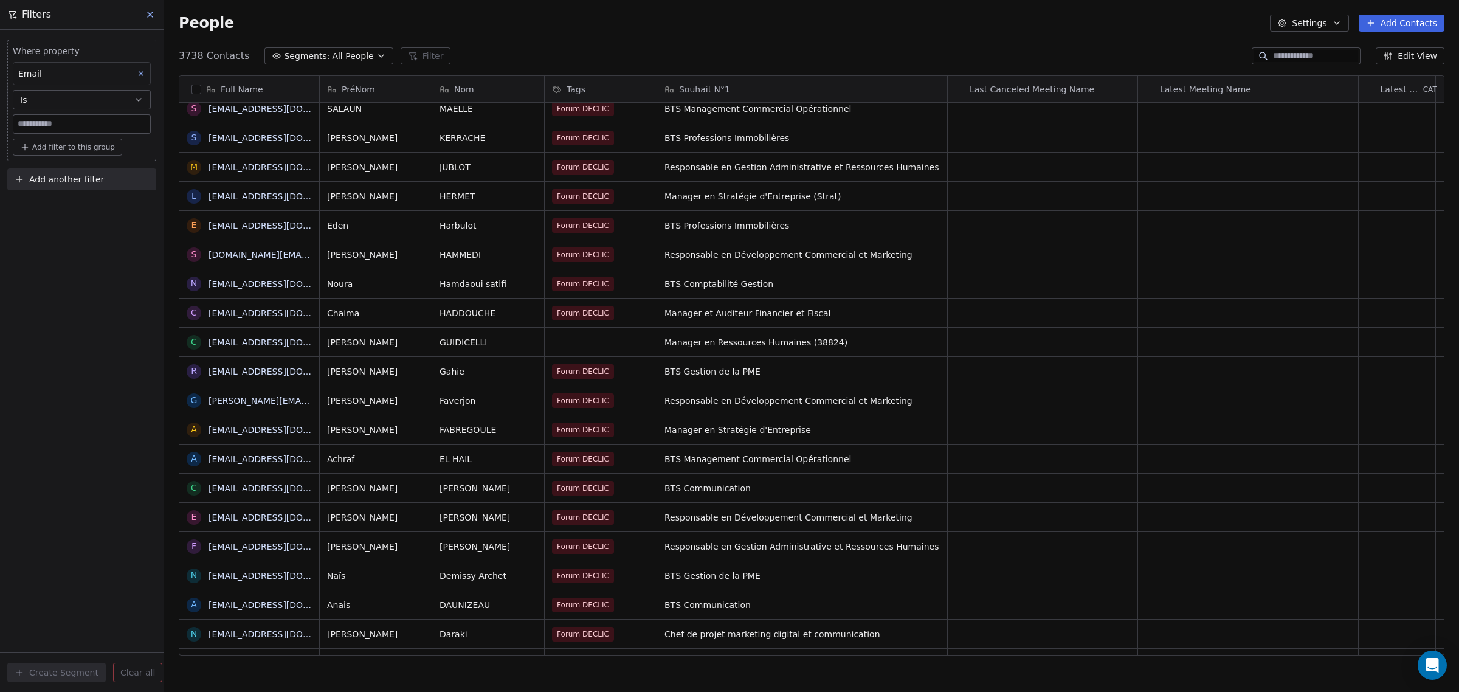
click at [69, 126] on input at bounding box center [81, 124] width 137 height 18
paste input "**********"
drag, startPoint x: 91, startPoint y: 125, endPoint x: -5, endPoint y: 128, distance: 96.7
click at [0, 128] on html "**********" at bounding box center [729, 346] width 1459 height 692
type input "***"
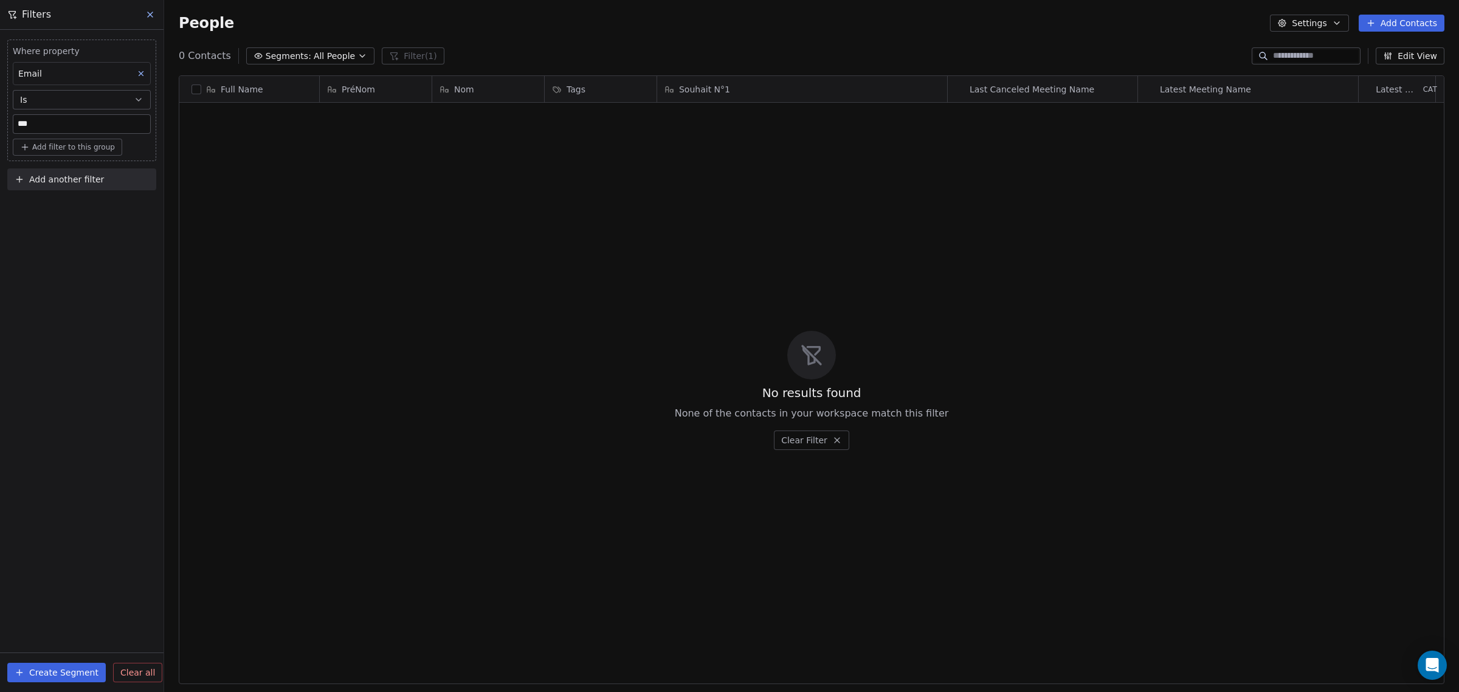
click at [839, 436] on icon at bounding box center [837, 440] width 10 height 10
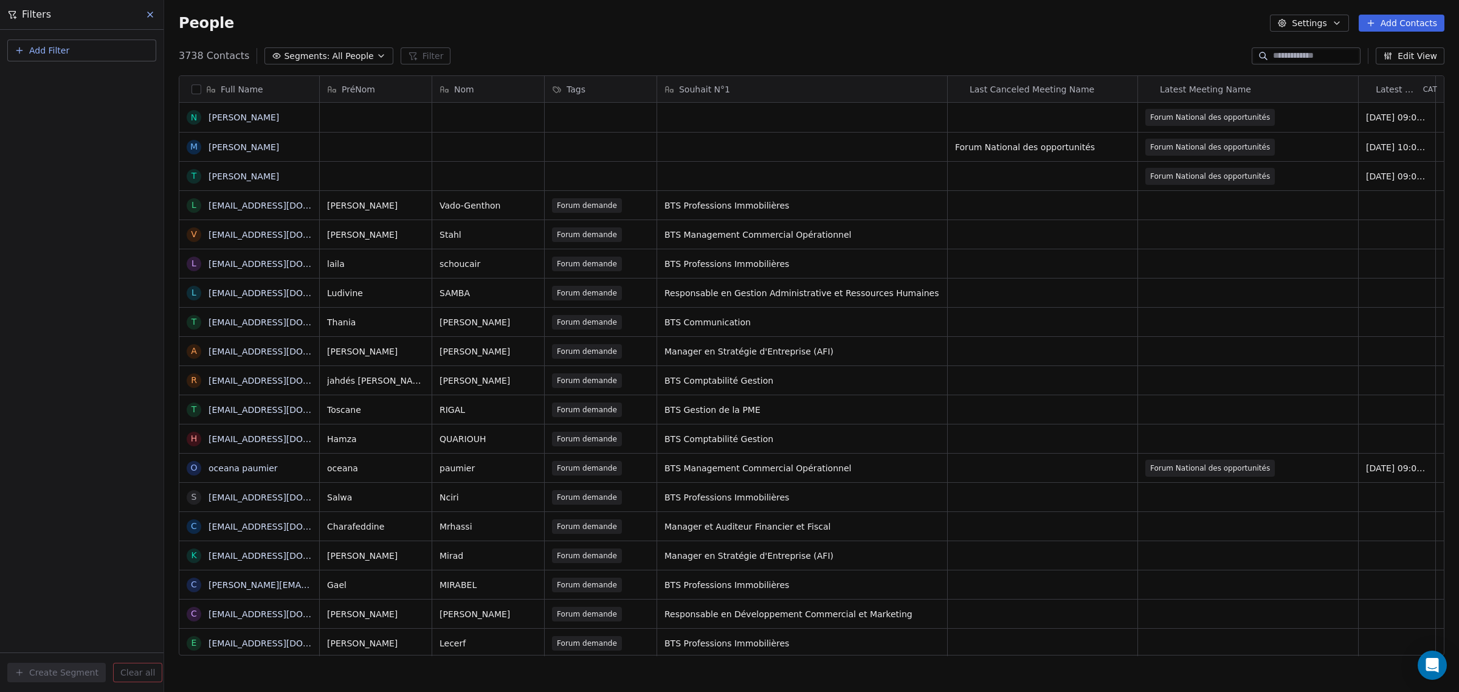
click at [1125, 40] on div "People Settings Add Contacts" at bounding box center [811, 23] width 1295 height 46
click at [1345, 23] on button "Settings" at bounding box center [1309, 23] width 78 height 17
click at [1323, 67] on div "Tags" at bounding box center [1305, 68] width 48 height 19
